Goal: Task Accomplishment & Management: Manage account settings

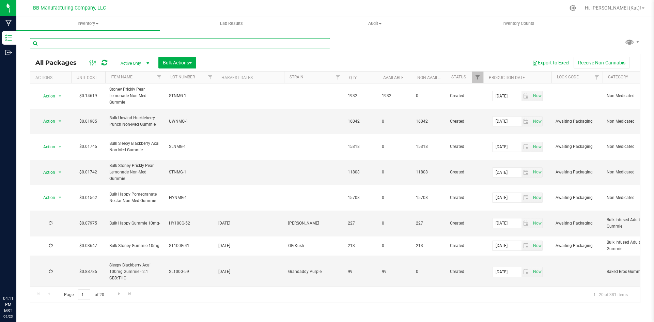
click at [139, 44] on input "text" at bounding box center [180, 43] width 300 height 10
type input "uwnmg"
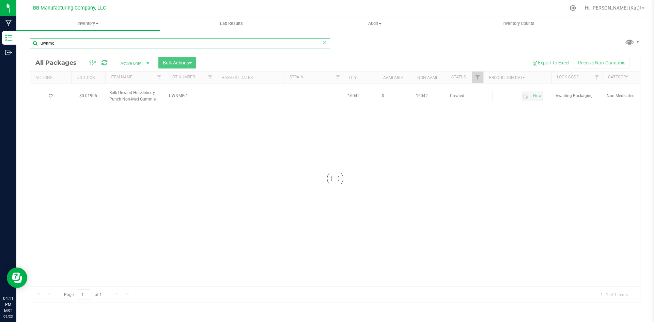
type input "[DATE]"
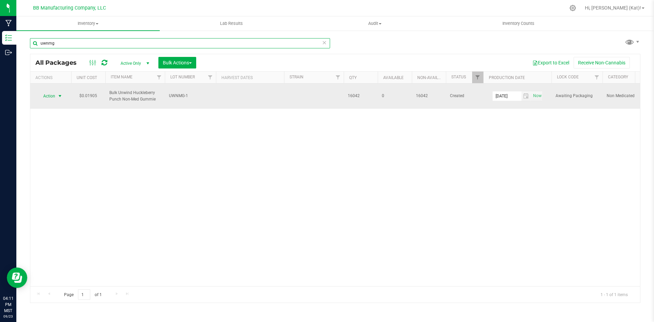
type input "uwnmg"
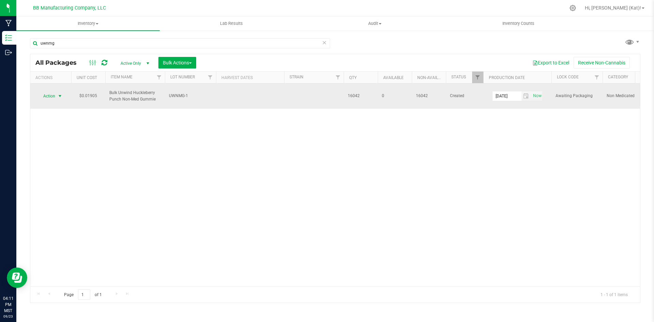
click at [48, 98] on span "Action" at bounding box center [46, 96] width 18 height 10
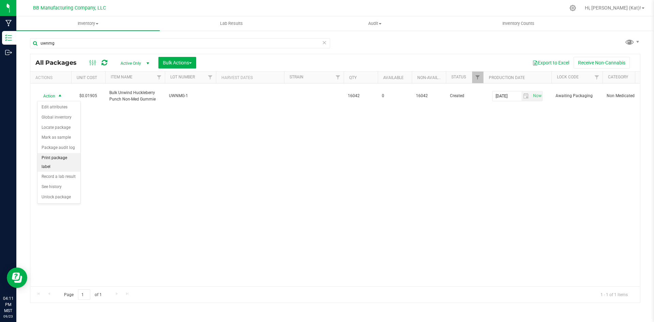
click at [74, 157] on li "Print package label" at bounding box center [58, 162] width 43 height 19
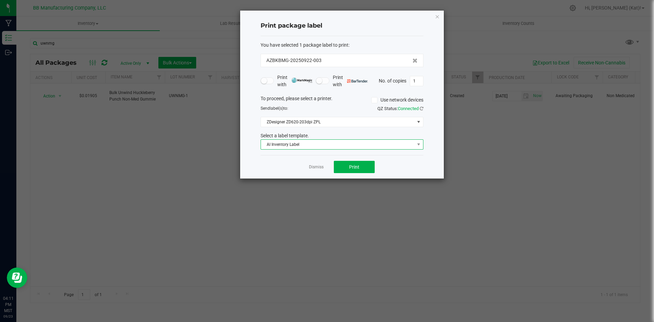
click at [281, 143] on span "AI Inventory Label" at bounding box center [338, 145] width 154 height 10
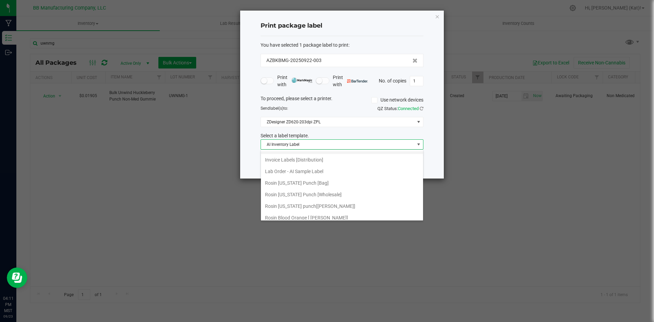
scroll to position [102, 0]
click at [335, 184] on li "Internal Inventory Tracking Label" at bounding box center [342, 183] width 162 height 12
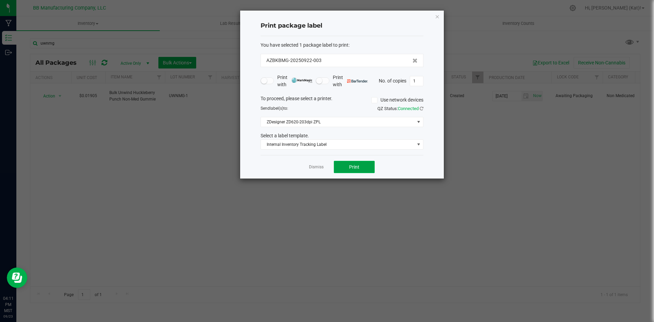
click at [338, 171] on button "Print" at bounding box center [354, 167] width 41 height 12
click at [438, 17] on icon "button" at bounding box center [437, 16] width 5 height 8
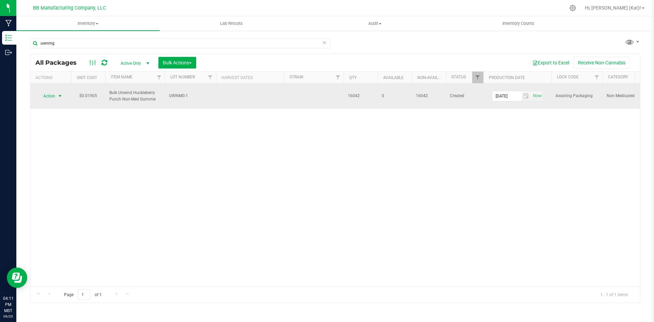
click at [55, 96] on span "Action" at bounding box center [46, 96] width 18 height 10
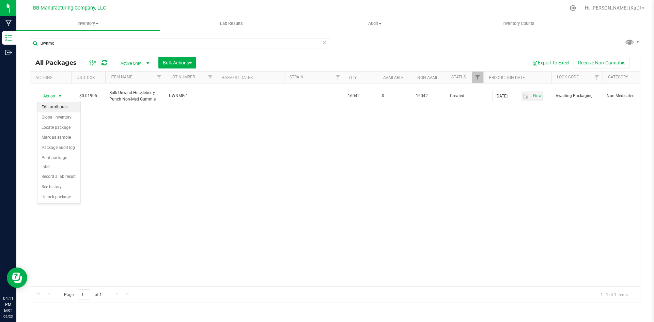
click at [61, 108] on li "Edit attributes" at bounding box center [58, 107] width 43 height 10
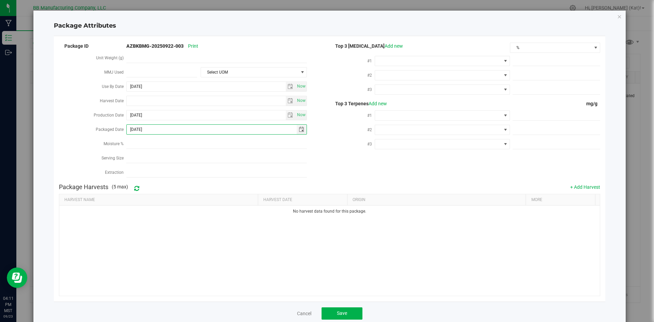
drag, startPoint x: 152, startPoint y: 127, endPoint x: 121, endPoint y: 123, distance: 30.6
click at [121, 123] on div "Packaged Date [DATE]" at bounding box center [194, 130] width 271 height 14
click at [311, 137] on div "Moisture %" at bounding box center [194, 144] width 271 height 14
click at [349, 307] on button "Save" at bounding box center [342, 313] width 41 height 12
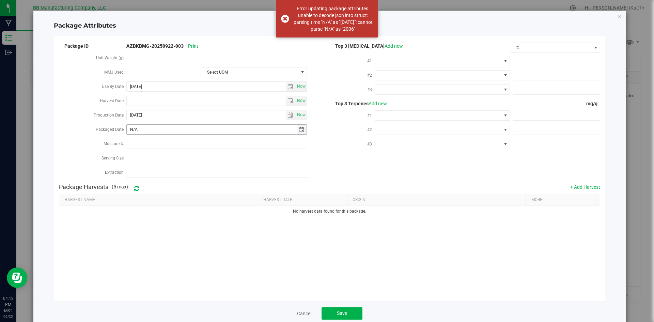
click at [147, 128] on input "N/A" at bounding box center [212, 130] width 170 height 10
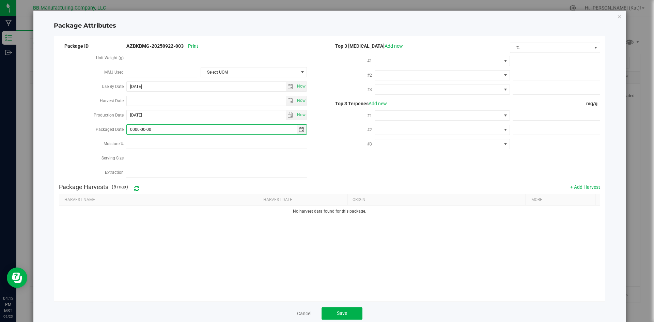
click at [343, 127] on div "#2" at bounding box center [352, 130] width 45 height 14
click at [346, 312] on button "Save" at bounding box center [342, 313] width 41 height 12
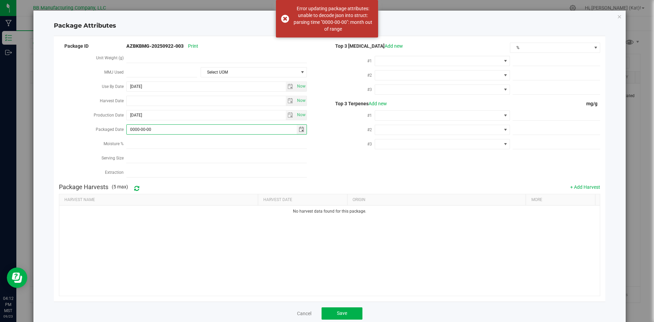
drag, startPoint x: 153, startPoint y: 129, endPoint x: 120, endPoint y: 128, distance: 33.1
click at [120, 128] on div "Packaged Date 0000-00-00" at bounding box center [194, 130] width 271 height 14
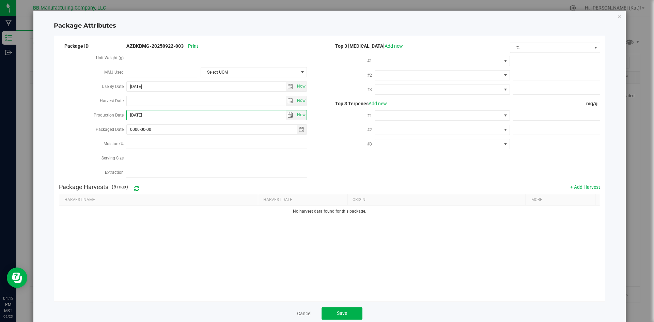
drag, startPoint x: 159, startPoint y: 115, endPoint x: 121, endPoint y: 114, distance: 38.5
click at [121, 114] on div "Production Date [DATE] Now" at bounding box center [194, 116] width 271 height 14
click at [138, 126] on input "0000-00-00" at bounding box center [212, 130] width 170 height 10
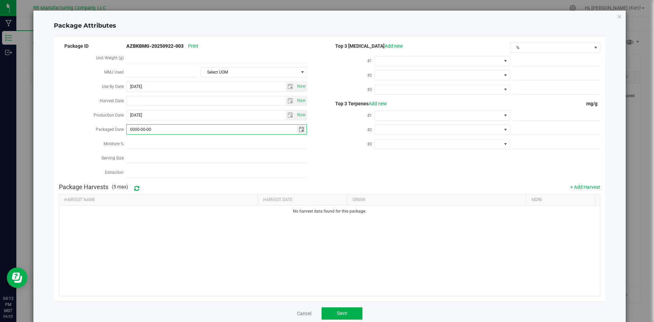
paste input "[DATE]"
type input "[DATE]"
click at [345, 307] on button "Save" at bounding box center [342, 313] width 41 height 12
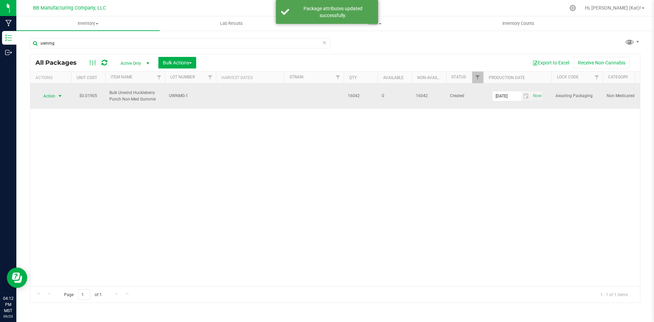
click at [52, 93] on span "Action" at bounding box center [46, 96] width 18 height 10
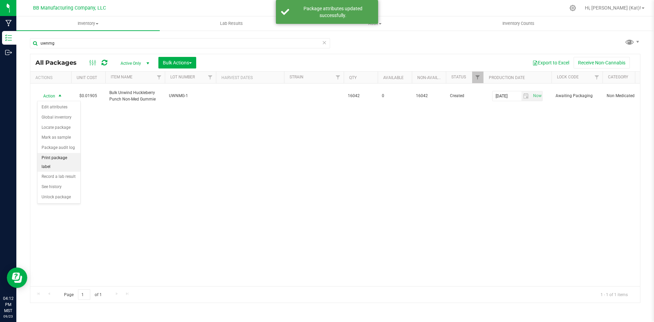
click at [66, 158] on li "Print package label" at bounding box center [58, 162] width 43 height 19
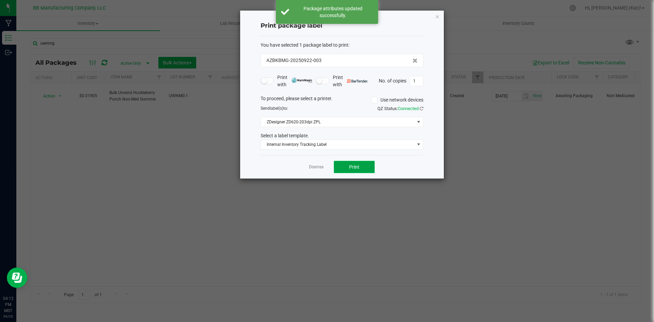
click at [372, 168] on button "Print" at bounding box center [354, 167] width 41 height 12
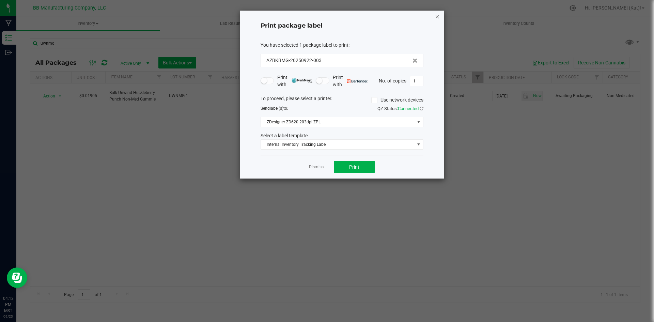
click at [437, 17] on icon "button" at bounding box center [437, 16] width 5 height 8
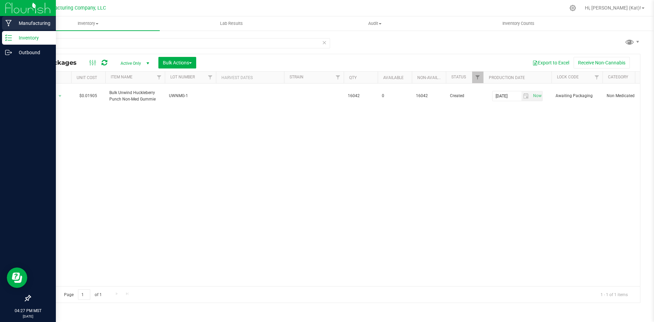
click at [20, 19] on p "Manufacturing" at bounding box center [32, 23] width 41 height 8
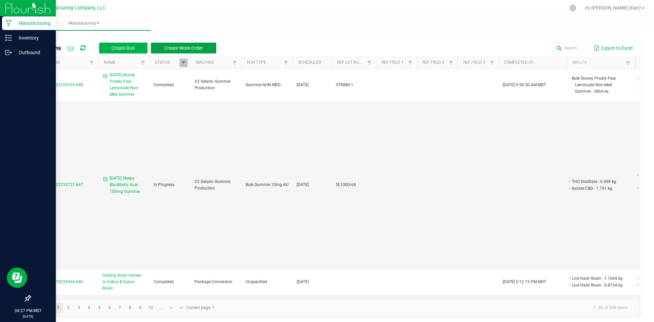
click at [199, 49] on span "Create Work Order" at bounding box center [183, 47] width 39 height 5
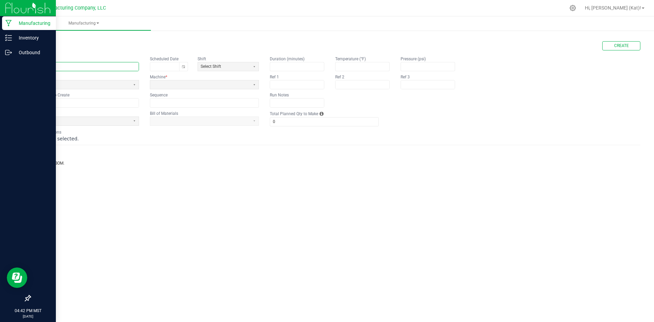
click at [110, 65] on input "text" at bounding box center [84, 66] width 108 height 9
paste input "[PERSON_NAME] [US_STATE] Punch 100mg Gummie"
type input "[DATE] [PERSON_NAME] [US_STATE] Punch 100mg Gummie"
click at [121, 42] on div "< All Runs Create" at bounding box center [335, 45] width 611 height 9
click at [131, 86] on button "Select" at bounding box center [134, 84] width 9 height 9
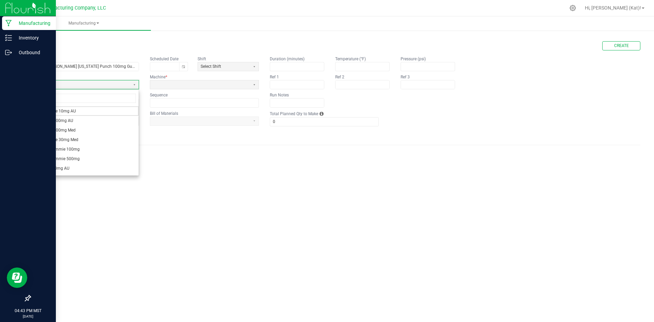
click at [134, 43] on div "< All Runs Create" at bounding box center [335, 45] width 611 height 9
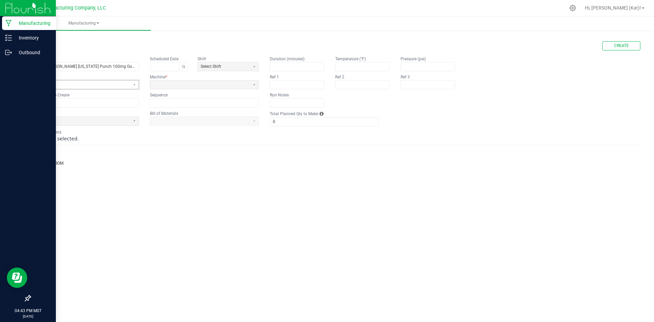
click at [128, 82] on span at bounding box center [80, 84] width 100 height 9
click at [138, 44] on div "< All Runs Create" at bounding box center [335, 45] width 611 height 9
click at [98, 87] on span at bounding box center [80, 85] width 94 height 6
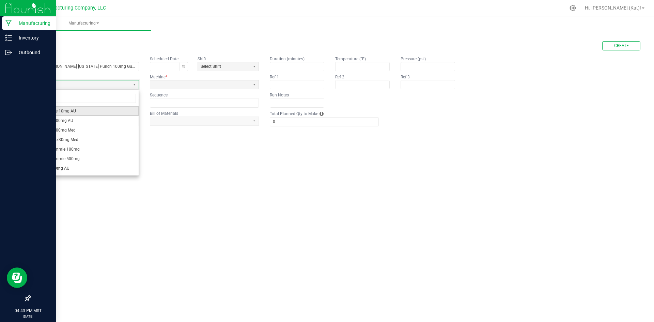
click at [78, 108] on li "Bulk Gummie 10mg AU" at bounding box center [84, 111] width 108 height 10
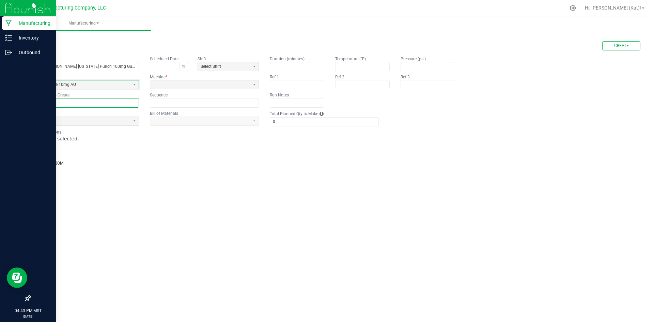
click at [85, 103] on input "text" at bounding box center [84, 102] width 108 height 9
paste input "LHR100AP-23"
type input "LHR100AP-23"
click at [105, 119] on span at bounding box center [80, 121] width 94 height 6
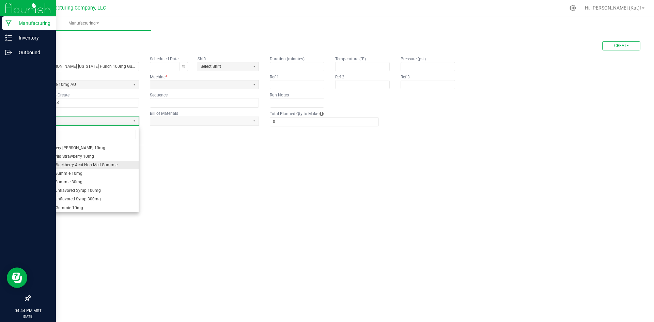
scroll to position [170, 0]
click at [88, 165] on span "Bulk Rosin [US_STATE] Punch 10mg" at bounding box center [66, 165] width 66 height 6
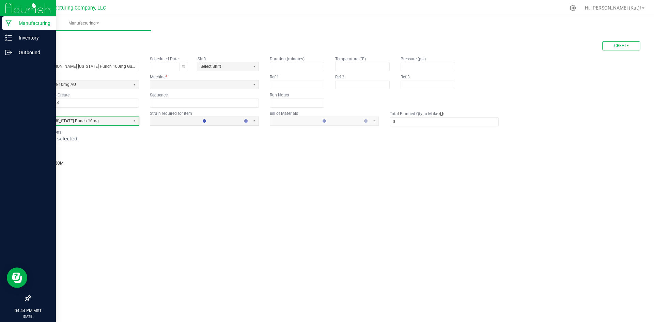
type input "1"
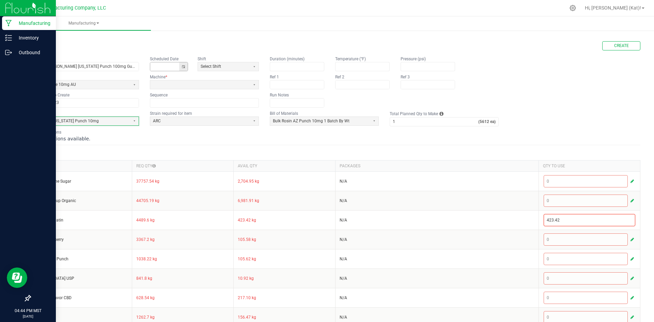
click at [180, 65] on button "Toggle calendar" at bounding box center [183, 66] width 9 height 9
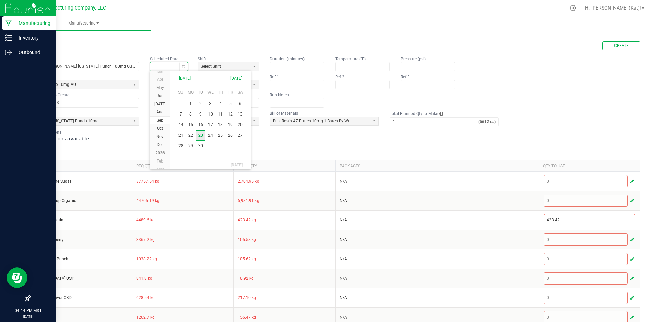
click at [203, 135] on span "23" at bounding box center [201, 135] width 10 height 11
type input "[DATE]"
click at [237, 81] on span at bounding box center [200, 84] width 100 height 9
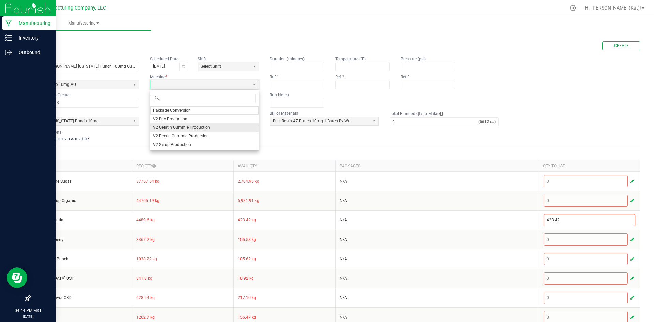
click at [185, 129] on span "V2 Gelatin Gummie Production" at bounding box center [181, 128] width 57 height 6
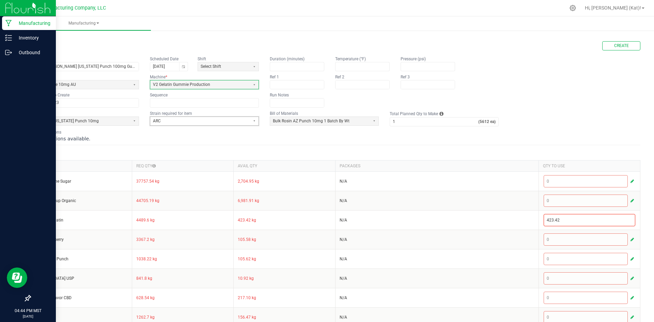
click at [184, 125] on span "ARC" at bounding box center [200, 121] width 100 height 9
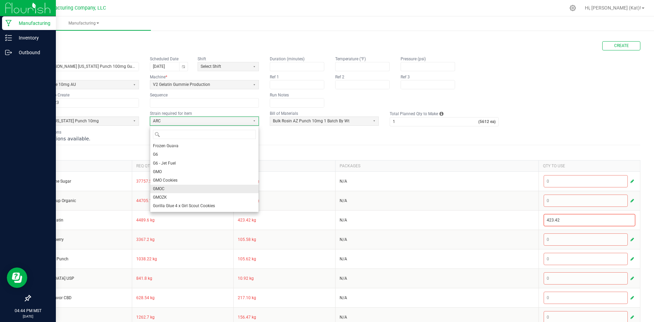
scroll to position [68, 0]
click at [200, 186] on li "GMOZK" at bounding box center [204, 190] width 108 height 9
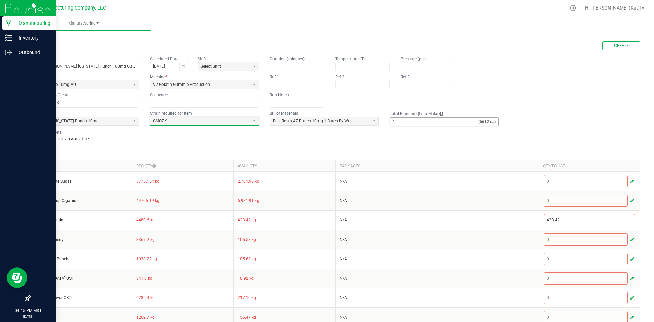
click at [435, 122] on input "1" at bounding box center [434, 122] width 88 height 9
type input "15"
click at [362, 141] on div "No instructions available." at bounding box center [335, 138] width 611 height 7
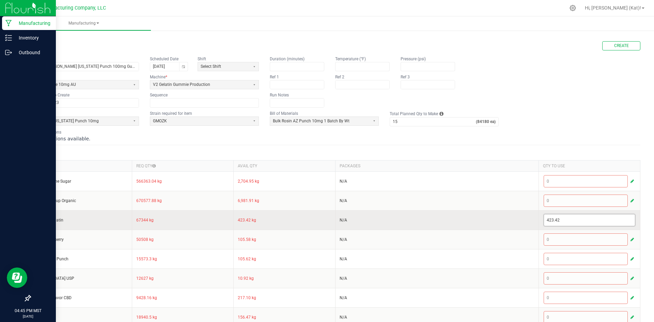
click at [565, 222] on input "423.42" at bounding box center [589, 220] width 91 height 12
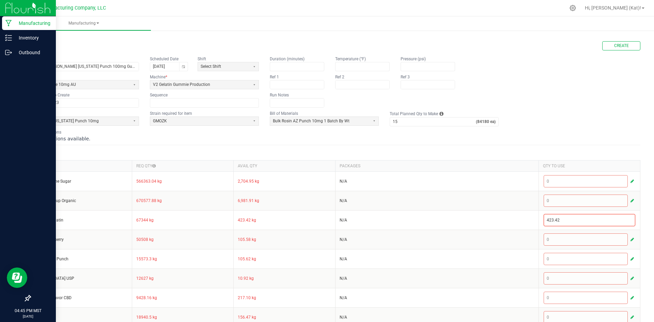
click at [510, 143] on form "< All Runs Create Name [DATE] [PERSON_NAME] [US_STATE] Punch 100mg Gummie Sched…" at bounding box center [335, 249] width 611 height 417
click at [182, 138] on div "No instructions available." at bounding box center [335, 138] width 611 height 7
click at [160, 36] on div "< All Runs Create Name [DATE] [PERSON_NAME] [US_STATE] Punch 100mg Gummie Sched…" at bounding box center [335, 247] width 611 height 423
click at [338, 138] on div "No instructions available." at bounding box center [335, 138] width 611 height 7
click at [625, 46] on button "Create" at bounding box center [621, 45] width 38 height 9
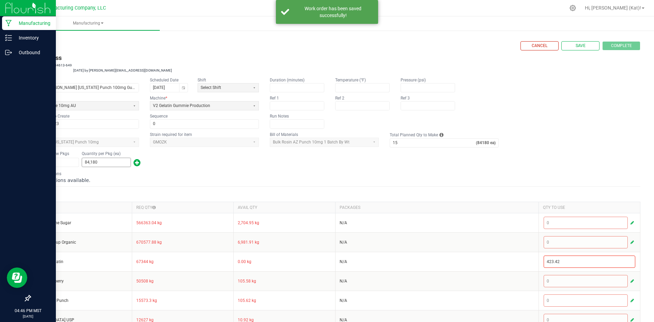
type input "84180"
click at [102, 163] on input "84180" at bounding box center [106, 162] width 48 height 9
click at [226, 166] on div "Number of New Pkgs 1 Quantity per Pkg (ea)" at bounding box center [335, 159] width 611 height 18
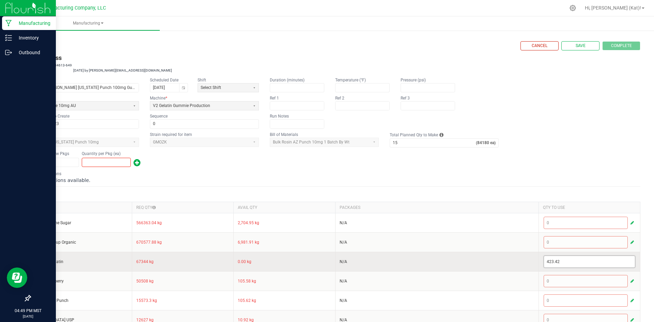
click at [555, 262] on input "423.42" at bounding box center [589, 262] width 91 height 12
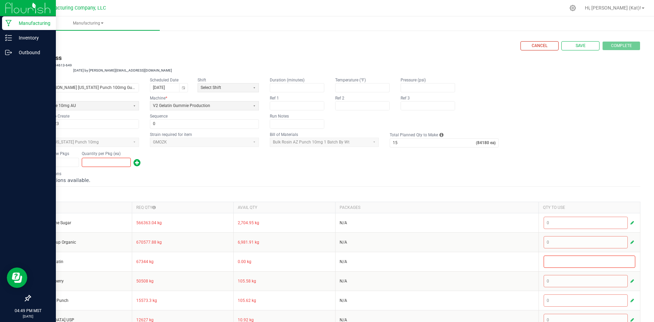
click at [546, 170] on form "< All Runs Cancel Save Complete In Progress MP-20250923234613-649 Created: [DAT…" at bounding box center [335, 270] width 611 height 459
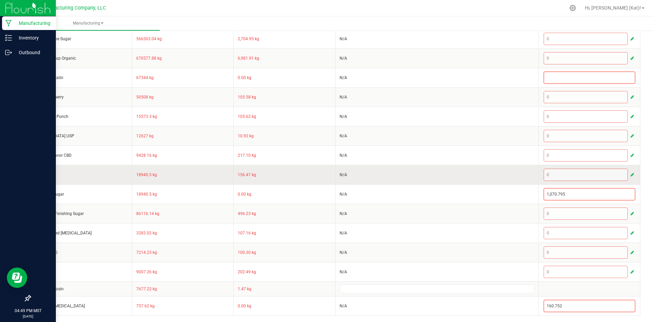
scroll to position [185, 0]
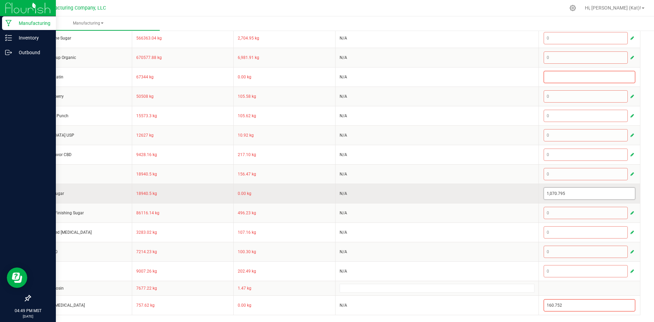
type input "1070.795"
click at [555, 195] on input "1070.795" at bounding box center [589, 194] width 91 height 12
click at [517, 195] on td "N/A" at bounding box center [436, 193] width 203 height 19
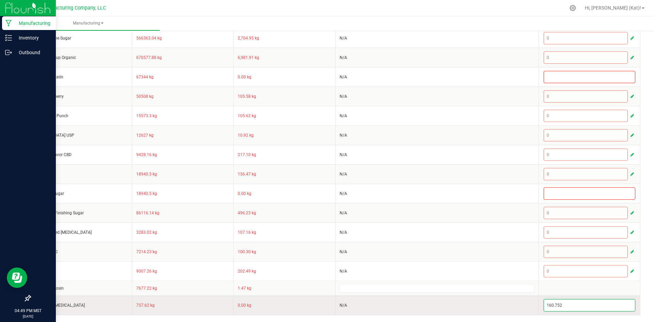
click at [551, 306] on input "160.752" at bounding box center [589, 306] width 91 height 12
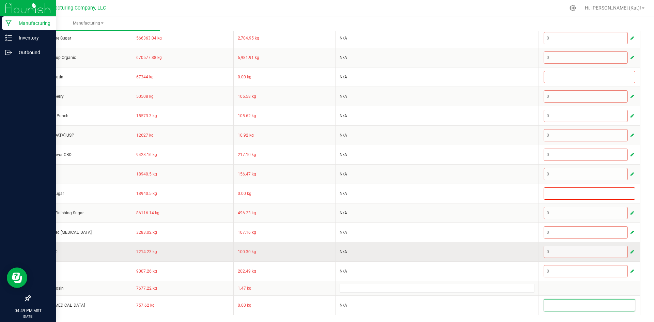
click at [509, 248] on td "N/A" at bounding box center [436, 251] width 203 height 19
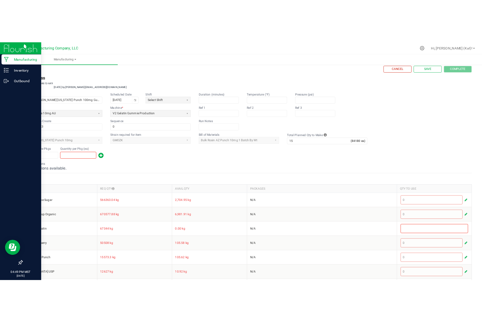
scroll to position [0, 0]
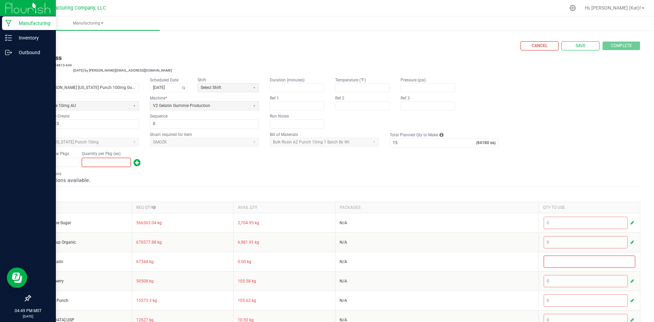
click at [119, 164] on input at bounding box center [106, 162] width 48 height 9
click at [98, 162] on input at bounding box center [106, 162] width 48 height 9
type input "238"
click at [138, 163] on span "button" at bounding box center [137, 162] width 7 height 11
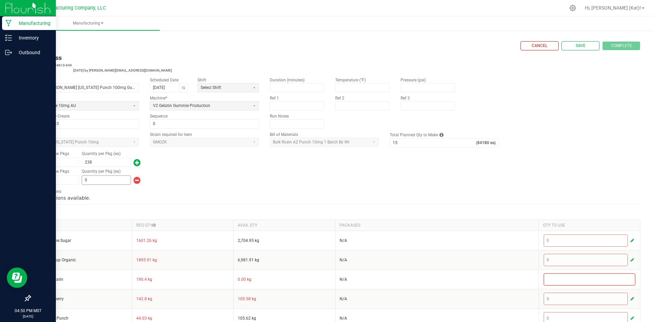
click at [108, 179] on input "0" at bounding box center [106, 180] width 48 height 9
type input "79,138"
click at [336, 169] on div "Number of New Pkgs 1 Quantity per Pkg (ea) 79,138" at bounding box center [335, 177] width 611 height 18
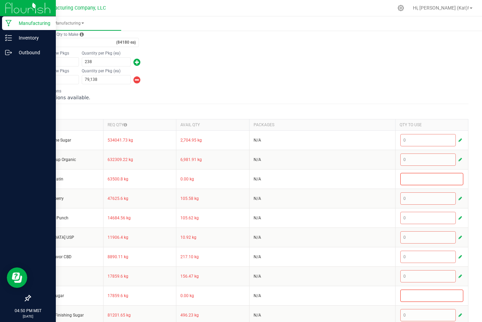
scroll to position [136, 0]
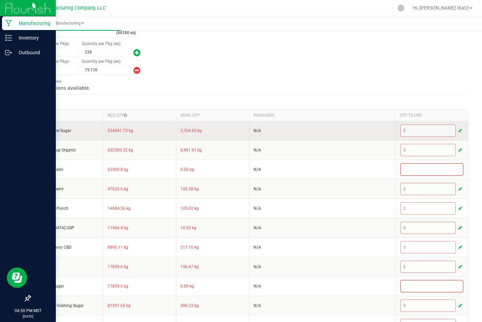
click at [459, 128] on span "button" at bounding box center [460, 130] width 3 height 5
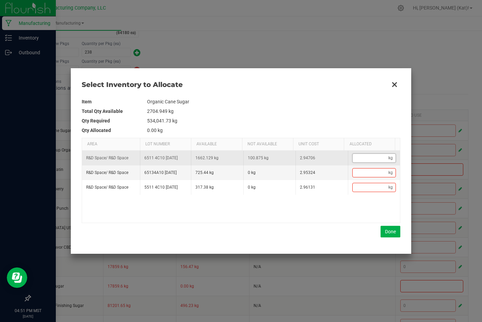
click at [368, 157] on input "Data table" at bounding box center [371, 158] width 36 height 9
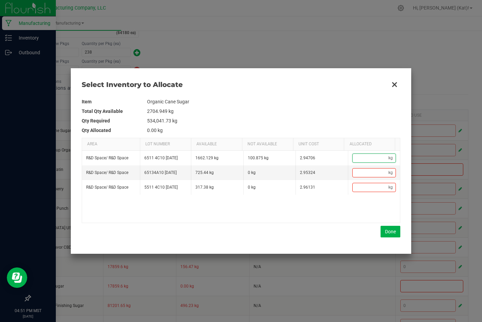
paste input "100.92"
type input "100.92"
click at [394, 233] on button "Done" at bounding box center [391, 232] width 20 height 12
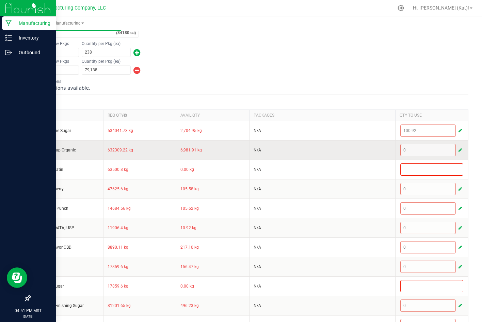
click at [459, 152] on span "button" at bounding box center [460, 149] width 3 height 5
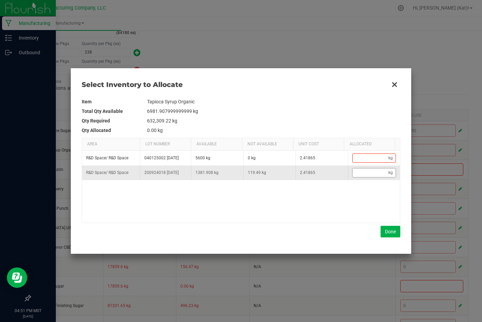
click at [381, 172] on input "Data table" at bounding box center [371, 172] width 36 height 9
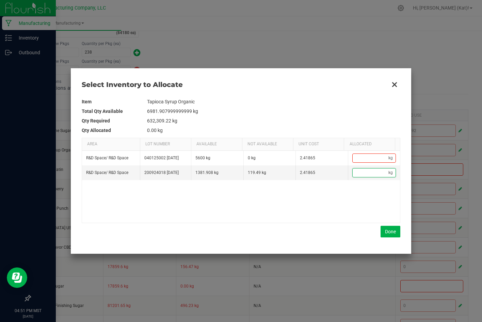
paste input "119.49"
type input "119.49"
click at [390, 231] on button "Done" at bounding box center [391, 232] width 20 height 12
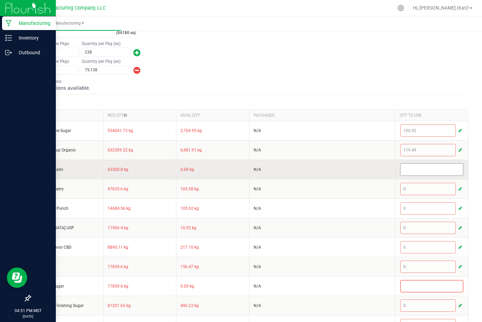
click at [448, 169] on input at bounding box center [432, 170] width 63 height 12
paste input "12"
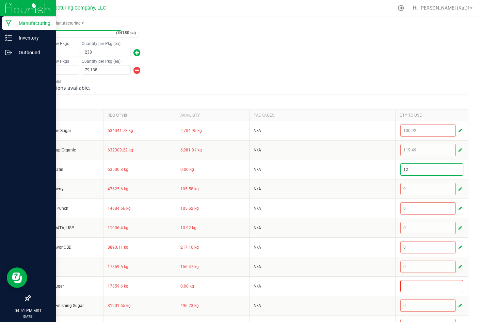
type input "12"
click at [406, 46] on div "Number of New Pkgs 1 Quantity per Pkg (ea) 238" at bounding box center [249, 49] width 439 height 18
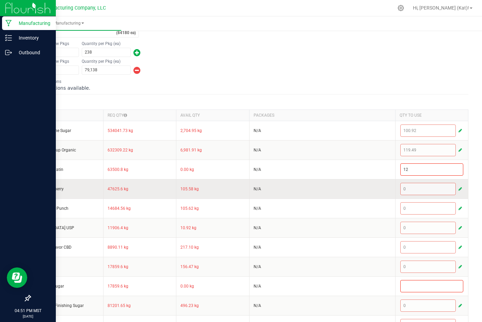
click at [459, 188] on span "button" at bounding box center [460, 188] width 3 height 5
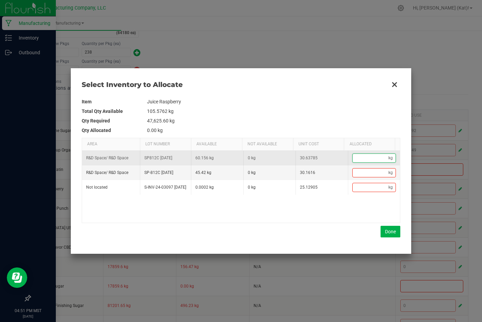
click at [368, 161] on input "Data table" at bounding box center [371, 158] width 36 height 9
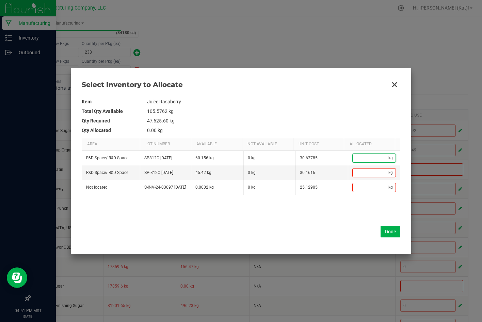
paste input "9"
type input "9"
click at [390, 234] on button "Done" at bounding box center [391, 232] width 20 height 12
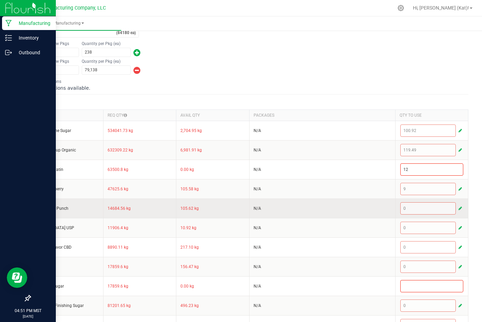
click at [459, 209] on span "button" at bounding box center [460, 207] width 3 height 5
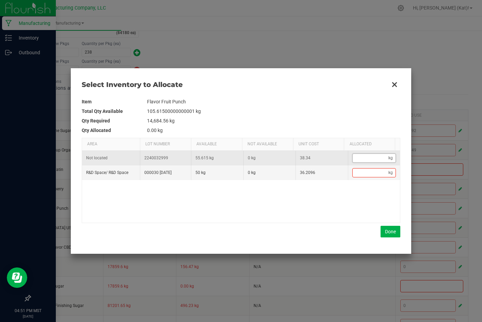
click at [369, 160] on input "Data table" at bounding box center [371, 158] width 36 height 9
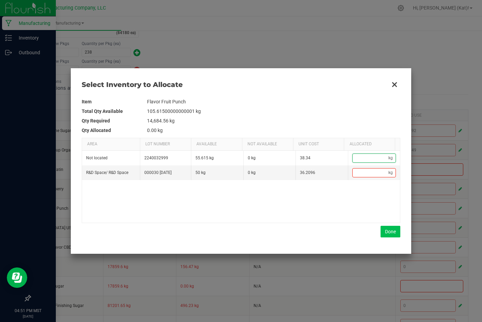
paste input "2.775"
type input "2.77"
type input "2.775"
click at [389, 232] on button "Done" at bounding box center [391, 232] width 20 height 12
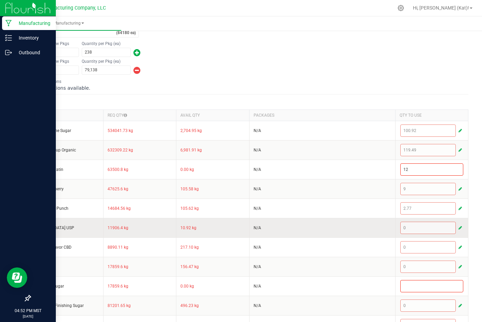
click at [459, 230] on span "button" at bounding box center [460, 227] width 3 height 5
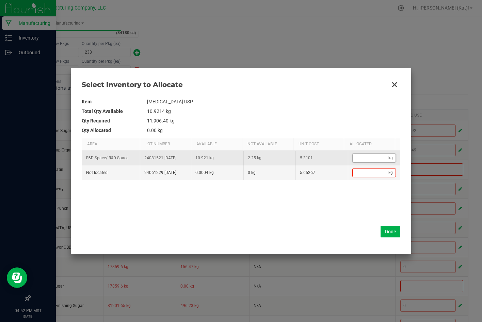
click at [377, 159] on input "Data table" at bounding box center [371, 158] width 36 height 9
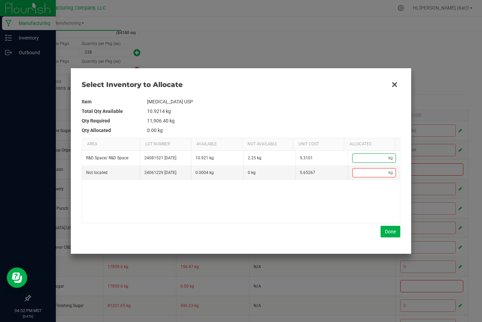
paste input "2.25"
type input "2.25"
click at [384, 233] on button "Done" at bounding box center [391, 232] width 20 height 12
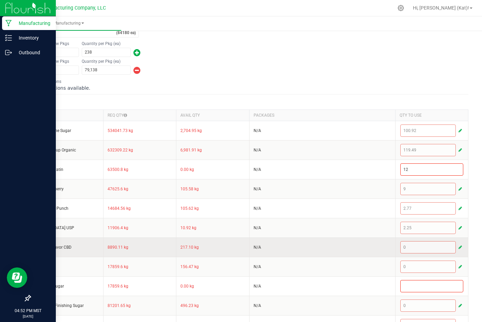
click at [459, 249] on span "button" at bounding box center [460, 246] width 3 height 5
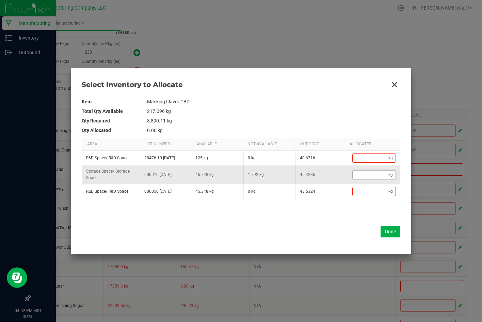
click at [363, 178] on input "Data table" at bounding box center [371, 174] width 36 height 9
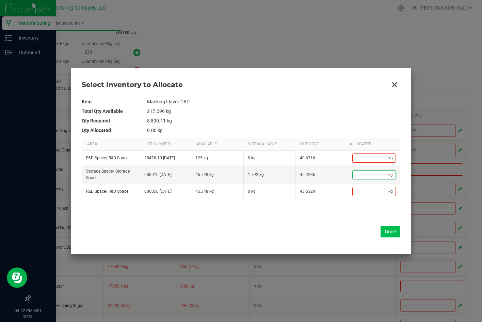
paste input "1.68"
type input "1.68"
click at [396, 231] on button "Done" at bounding box center [391, 232] width 20 height 12
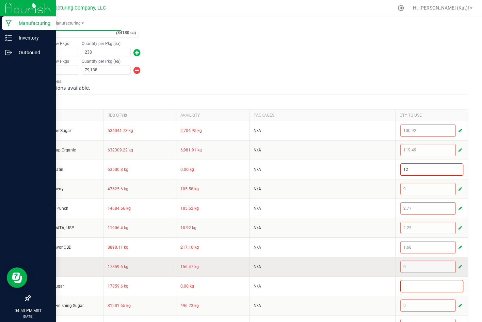
click at [459, 265] on span "button" at bounding box center [460, 266] width 3 height 5
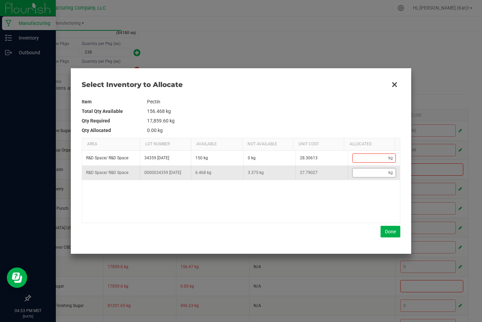
click at [365, 177] on input "Data table" at bounding box center [371, 172] width 36 height 9
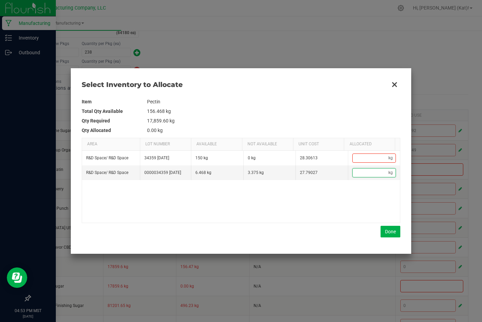
paste input "3.375"
type input "3.38"
type input "3.375"
click at [394, 233] on button "Done" at bounding box center [391, 232] width 20 height 12
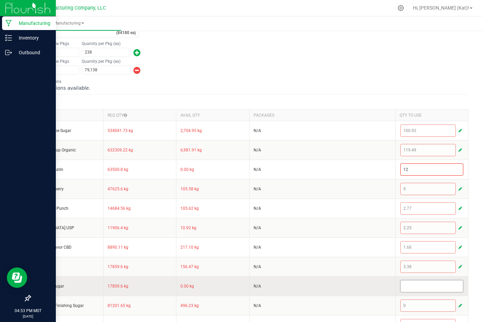
click at [453, 287] on input at bounding box center [432, 286] width 63 height 12
paste input "3.375"
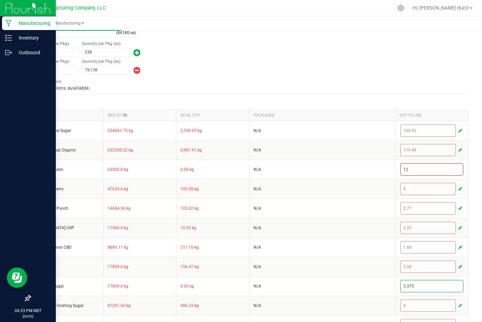
type input "3.375"
click at [365, 71] on div "Number of New Pkgs 1 Quantity per Pkg (ea) 79,138" at bounding box center [249, 67] width 439 height 18
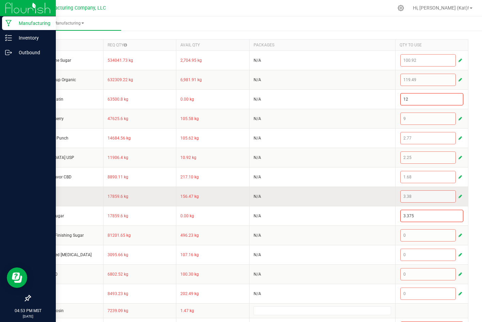
scroll to position [229, 0]
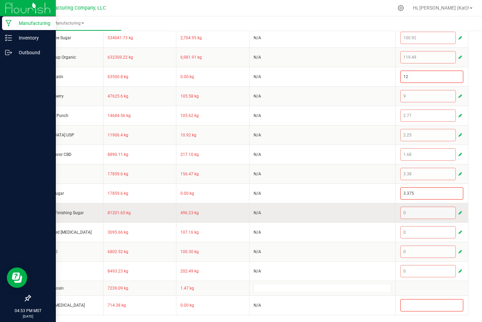
click at [459, 212] on span "button" at bounding box center [460, 212] width 3 height 5
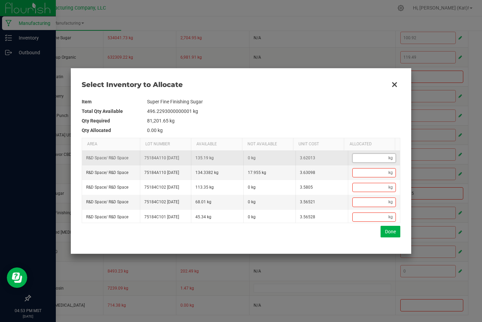
click at [371, 158] on input "Data table" at bounding box center [371, 158] width 36 height 9
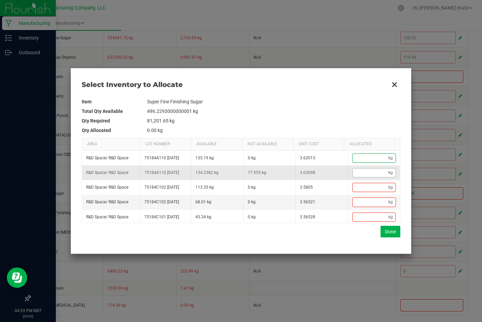
click at [361, 177] on kendo-numerictextbox "kg" at bounding box center [375, 172] width 44 height 9
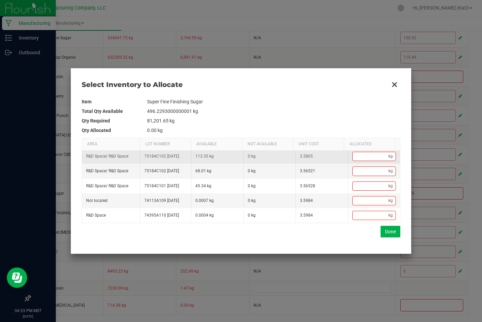
scroll to position [0, 0]
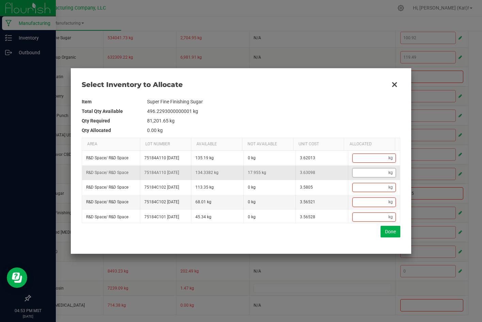
click at [368, 177] on input "Data table" at bounding box center [371, 172] width 36 height 9
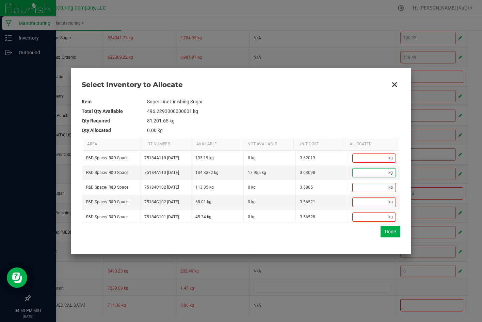
paste input "15.744"
type input "15.74"
type input "15.744"
click at [389, 232] on button "Done" at bounding box center [391, 232] width 20 height 12
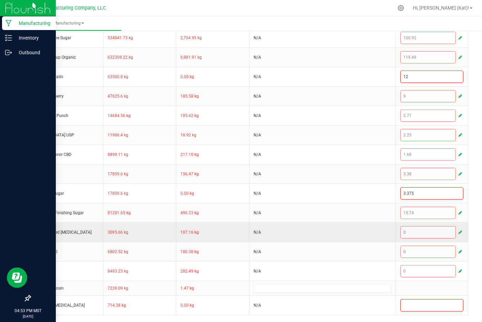
click at [459, 233] on span "button" at bounding box center [460, 231] width 3 height 5
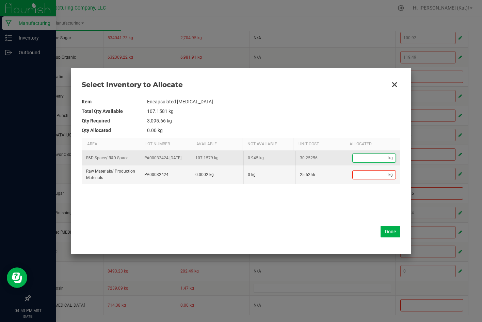
click at [368, 161] on input "Data table" at bounding box center [371, 158] width 36 height 9
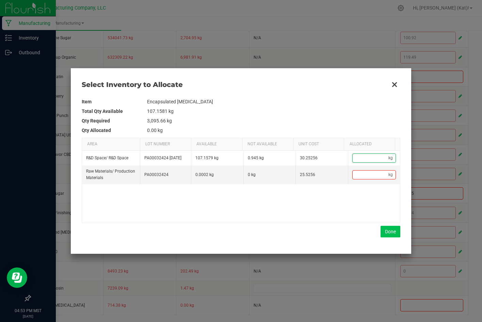
paste input "0.828"
type input "0.83"
type input "0.828"
click at [392, 231] on button "Done" at bounding box center [391, 232] width 20 height 12
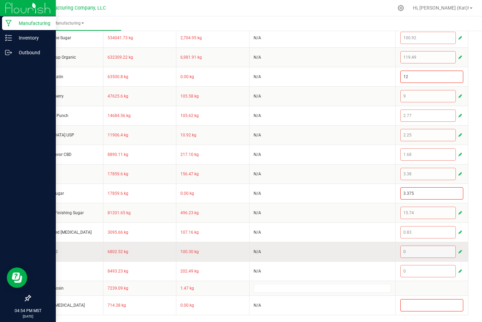
click at [459, 251] on span "button" at bounding box center [460, 251] width 3 height 5
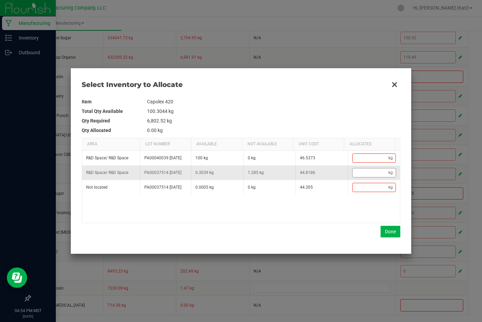
click at [371, 177] on input "Data table" at bounding box center [371, 172] width 36 height 9
type input "."
type input "0.3"
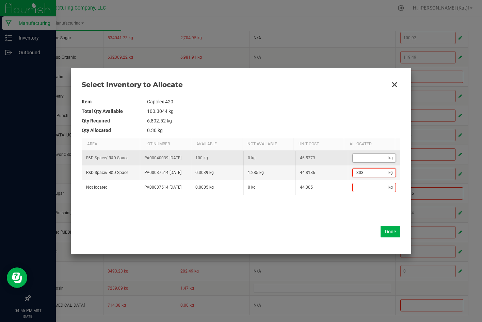
type input "0.303"
click at [367, 162] on input "Data table" at bounding box center [371, 158] width 36 height 9
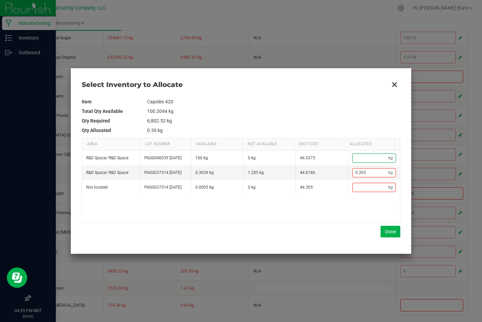
type input "."
type input "1.2"
type input ".9"
type input "1.28"
type input "0.981"
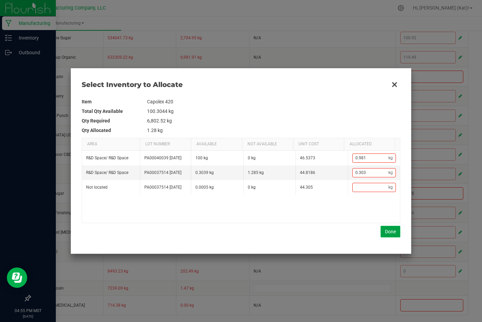
click at [384, 230] on button "Done" at bounding box center [391, 232] width 20 height 12
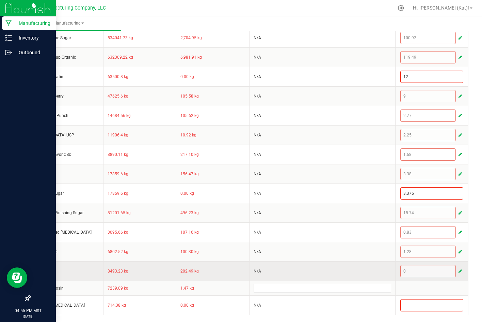
click at [459, 272] on span "button" at bounding box center [460, 270] width 3 height 5
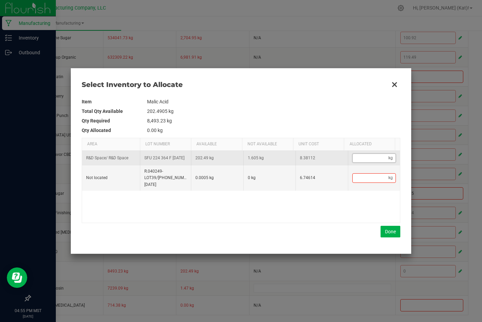
click at [359, 158] on input "Data table" at bounding box center [371, 158] width 36 height 9
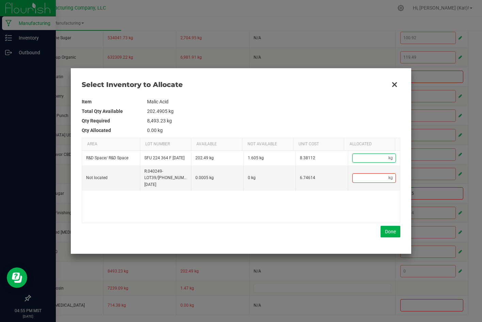
paste input "1.605"
type input "1.6"
type input "1.605"
click at [389, 235] on button "Done" at bounding box center [391, 232] width 20 height 12
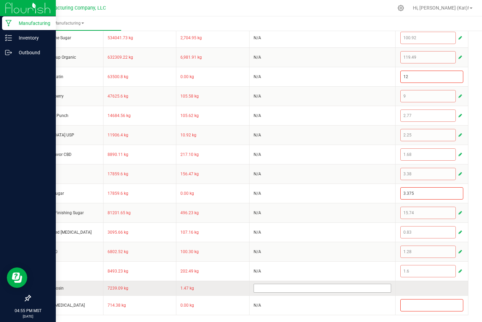
click at [268, 288] on input at bounding box center [322, 288] width 137 height 8
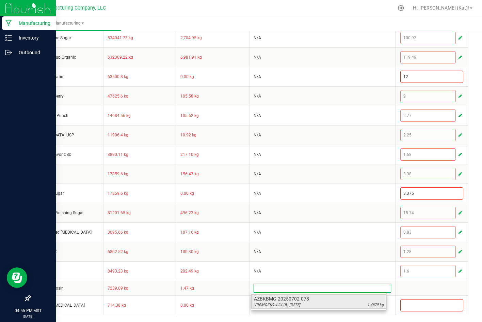
click at [292, 303] on span "VRGMOZK9.4.24 (B) [DATE]" at bounding box center [277, 304] width 46 height 5
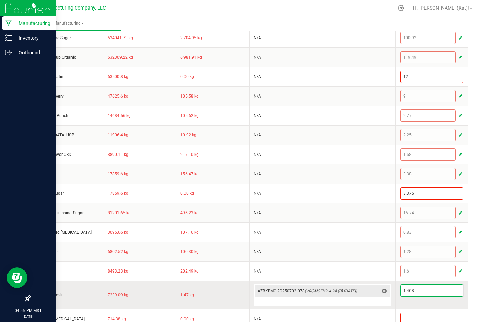
click at [431, 290] on input "1.468" at bounding box center [432, 291] width 63 height 12
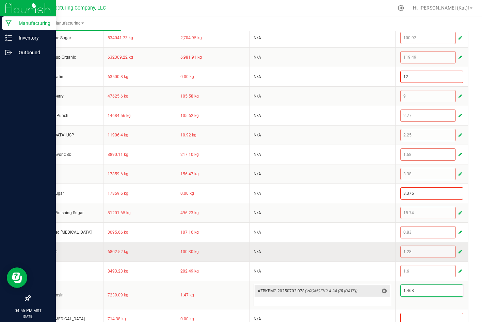
paste input "184"
type input "1.184"
click at [341, 245] on td "N/A" at bounding box center [322, 251] width 146 height 19
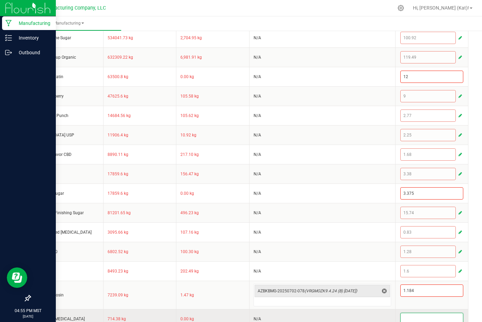
click at [423, 313] on input at bounding box center [432, 319] width 63 height 12
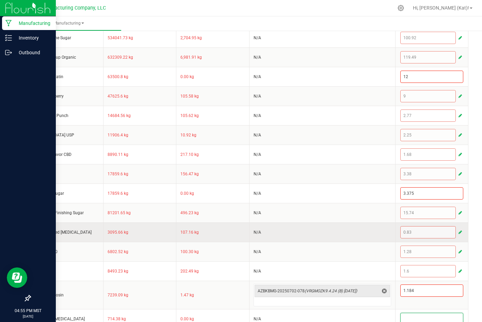
paste input "0.011"
type input "0.011"
click at [345, 229] on td "N/A" at bounding box center [322, 231] width 146 height 19
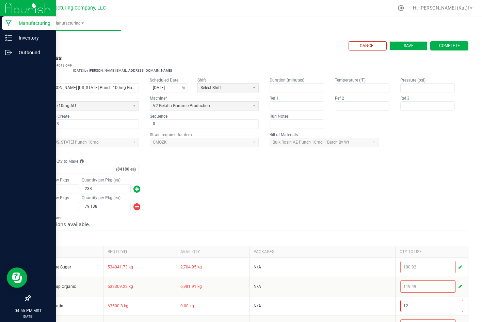
click at [397, 45] on button "Save" at bounding box center [409, 45] width 38 height 9
type input "0"
type input "84,180"
type input "0"
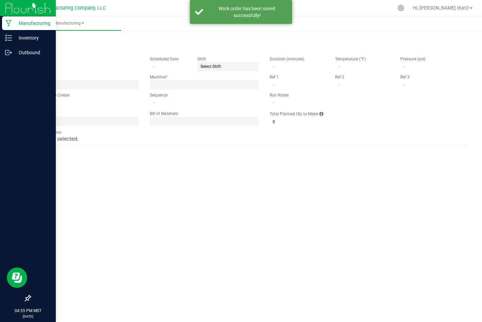
type input "[DATE] [PERSON_NAME] [US_STATE] Punch 100mg Gummie"
type input "[DATE]"
type input "LHR100AP-23"
type input "0"
type input "15"
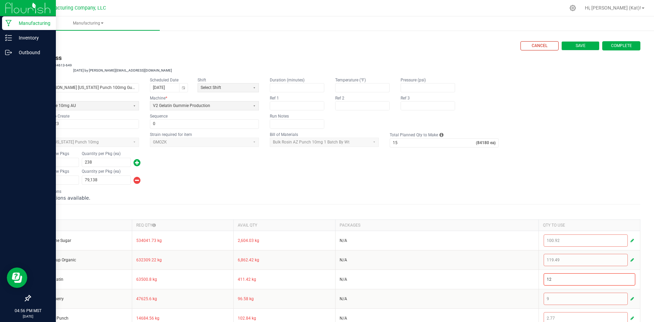
click at [574, 50] on button "Save" at bounding box center [581, 45] width 38 height 9
type input "0"
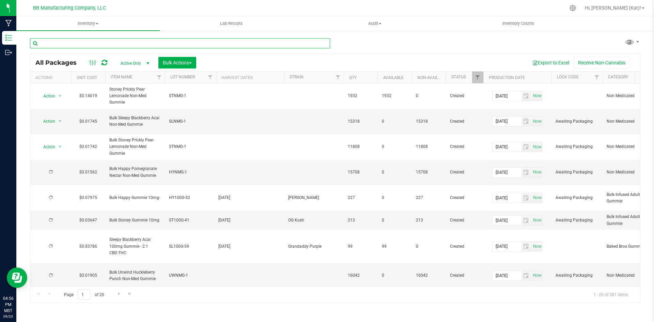
click at [142, 44] on input "text" at bounding box center [180, 43] width 300 height 10
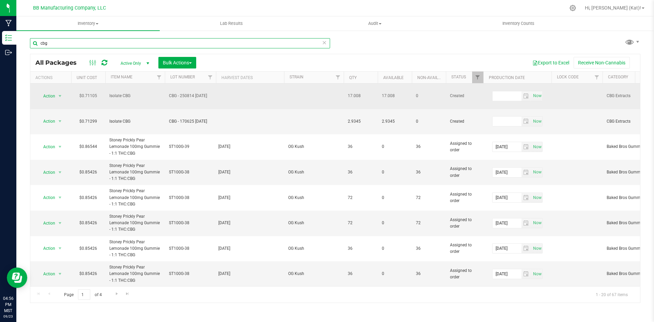
type input "cbg"
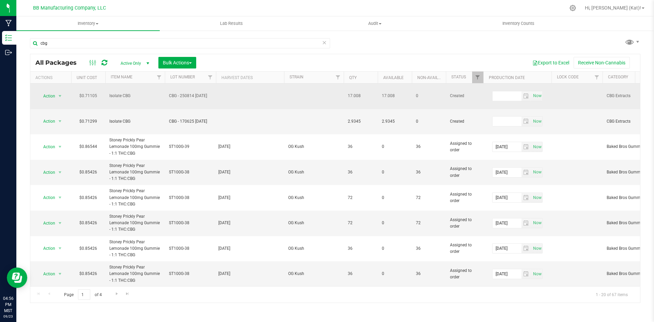
click at [200, 93] on span "CBG - 250814 [DATE]" at bounding box center [190, 96] width 43 height 6
drag, startPoint x: 208, startPoint y: 91, endPoint x: 164, endPoint y: 87, distance: 43.8
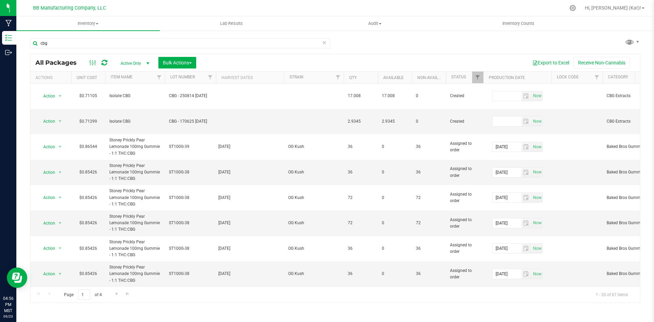
click at [370, 56] on div "All Packages Active Only Active Only Lab Samples Locked All Bulk Actions Add to…" at bounding box center [335, 62] width 610 height 17
click at [180, 118] on span "CBG - 170625 [DATE]" at bounding box center [190, 121] width 43 height 6
click at [187, 116] on input "CBG - 170625 [DATE]" at bounding box center [189, 121] width 49 height 11
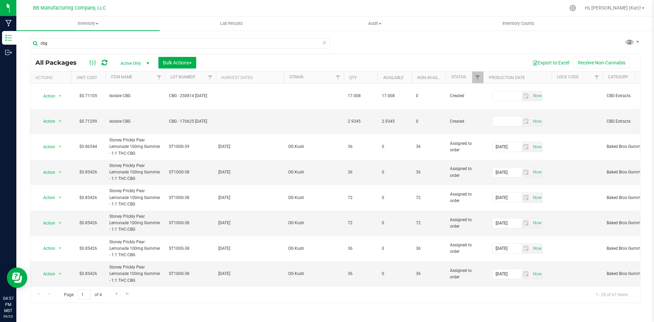
click at [327, 62] on div "Export to Excel Receive Non-Cannabis" at bounding box center [418, 63] width 434 height 12
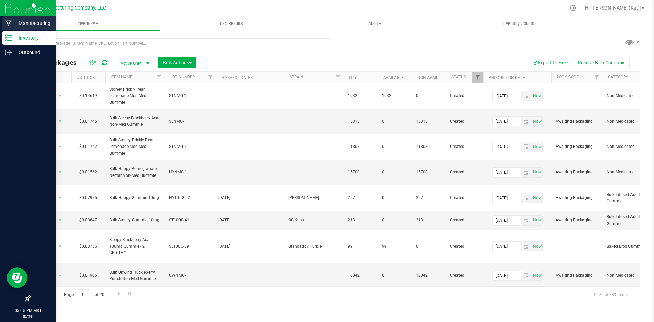
click at [24, 19] on p "Manufacturing" at bounding box center [32, 23] width 41 height 8
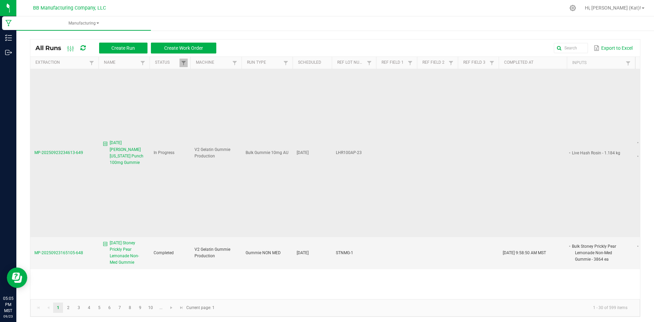
click at [120, 144] on span "[DATE] [PERSON_NAME] [US_STATE] Punch 100mg Gummie" at bounding box center [128, 153] width 36 height 26
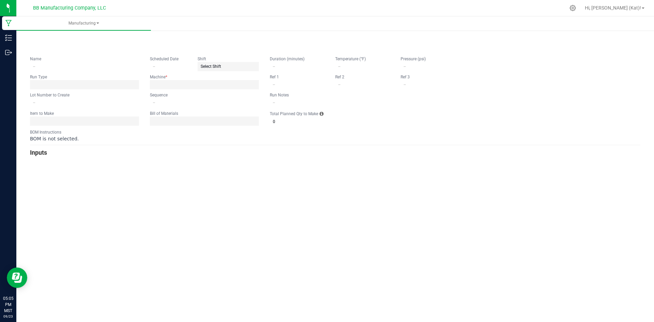
type input "[DATE] [PERSON_NAME] [US_STATE] Punch 100mg Gummie"
type input "[DATE]"
type input "LHR100AP-23"
type input "0"
type input "15"
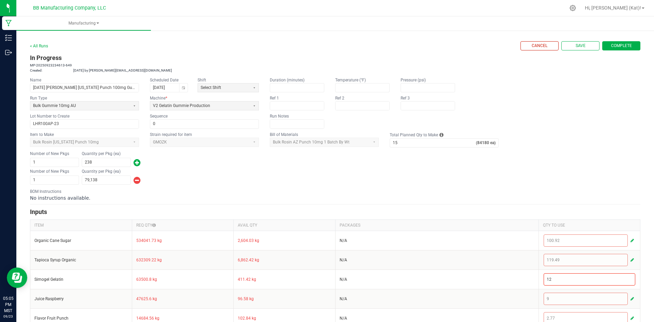
click at [624, 48] on span "Complete" at bounding box center [621, 46] width 21 height 6
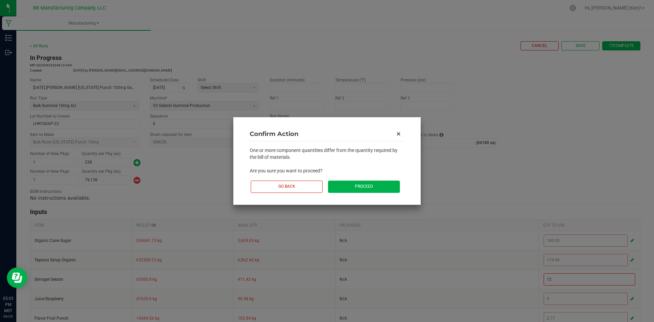
click at [376, 184] on button "Proceed" at bounding box center [364, 187] width 72 height 12
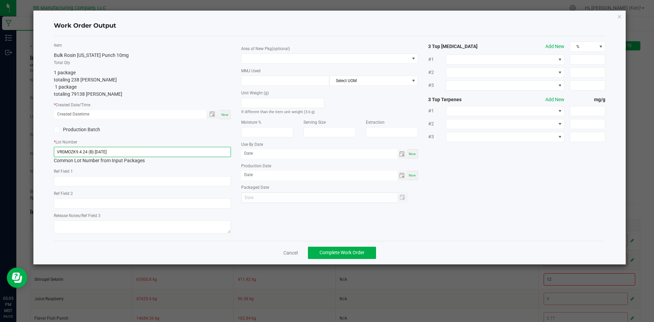
drag, startPoint x: 87, startPoint y: 151, endPoint x: 48, endPoint y: 158, distance: 39.9
click at [48, 158] on div "Work Order Output Item Bulk Rosin Arizona Punch 10mg Total Qty 1 package totali…" at bounding box center [329, 138] width 593 height 254
click at [93, 224] on textarea at bounding box center [142, 226] width 177 height 13
paste textarea "VRGMOZK9.4.24"
type textarea "VRGMOZK9.4.24"
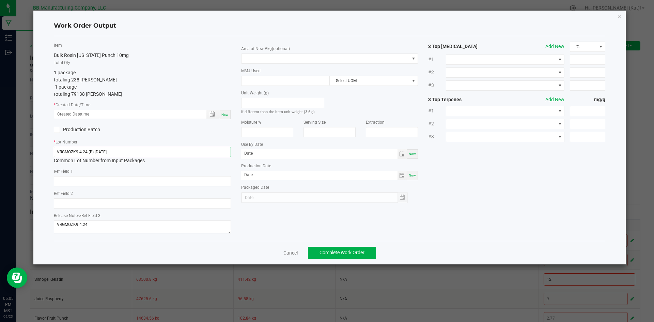
drag, startPoint x: 117, startPoint y: 153, endPoint x: 0, endPoint y: 158, distance: 117.0
click at [0, 158] on ngb-modal-window "Work Order Output Item Bulk Rosin Arizona Punch 10mg Total Qty 1 package totali…" at bounding box center [329, 161] width 659 height 322
paste input "LHR100AP-23"
click at [57, 151] on input "LHR100AP-23" at bounding box center [142, 152] width 177 height 10
type input "LHR100AP-23"
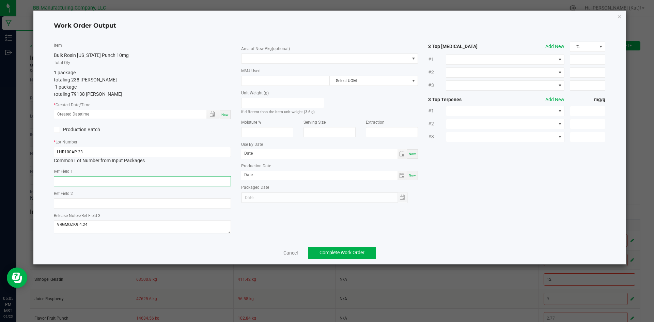
click at [129, 181] on input "text" at bounding box center [142, 181] width 177 height 10
paste input "45g"
type input "45g"
click at [120, 198] on input "text" at bounding box center [142, 203] width 177 height 10
paste input "36g"
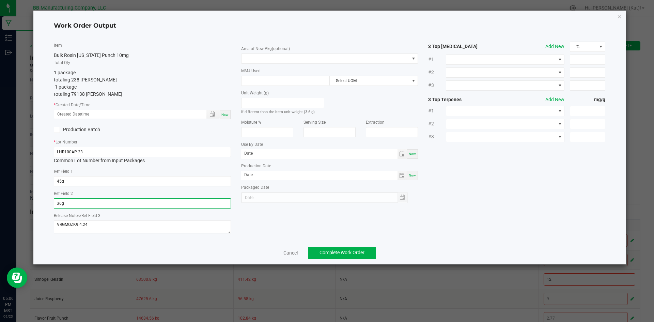
type input "36g"
click at [227, 111] on div "Now" at bounding box center [225, 114] width 11 height 9
type input "09/23/2025 5:06 PM"
type input "[DATE]"
click at [317, 55] on span at bounding box center [326, 59] width 168 height 10
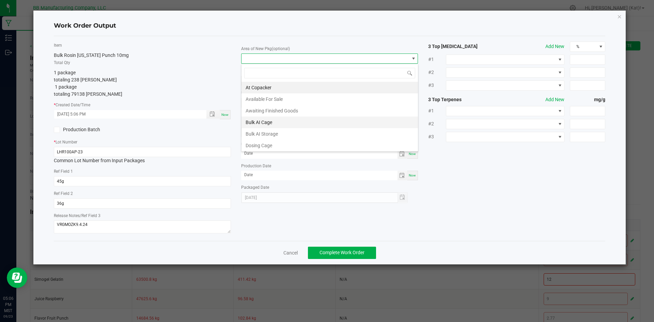
scroll to position [34, 0]
click at [260, 120] on li "Dry Room" at bounding box center [330, 123] width 177 height 12
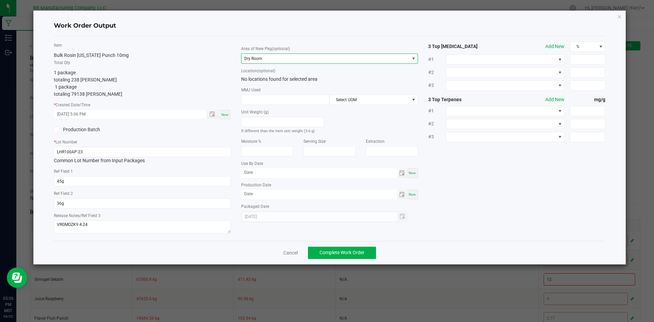
click at [410, 174] on span "Now" at bounding box center [412, 173] width 7 height 4
type input "[DATE]"
click at [412, 190] on div "Now" at bounding box center [412, 195] width 11 height 10
type input "[DATE]"
click at [261, 172] on input "[DATE]" at bounding box center [319, 172] width 156 height 9
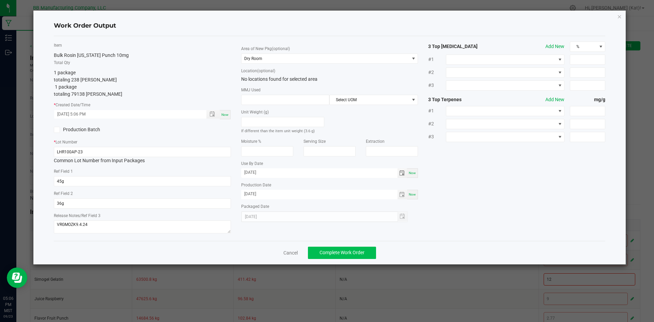
type input "09/23/2026"
click at [340, 253] on span "Complete Work Order" at bounding box center [342, 252] width 45 height 5
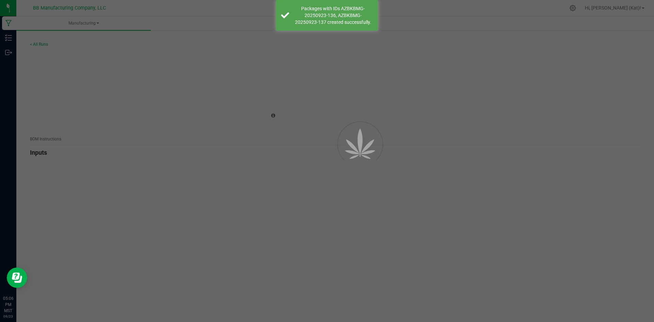
type input "0"
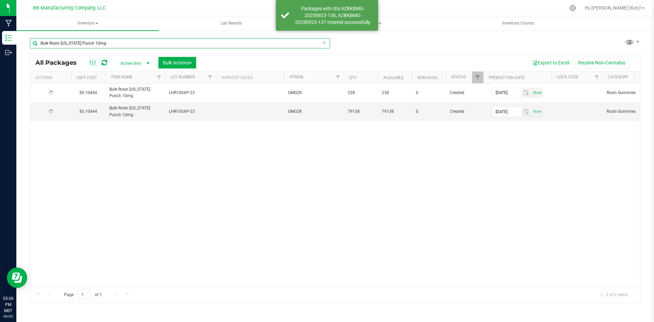
click at [117, 41] on input "Bulk Rosin [US_STATE] Punch 10mg" at bounding box center [180, 43] width 300 height 10
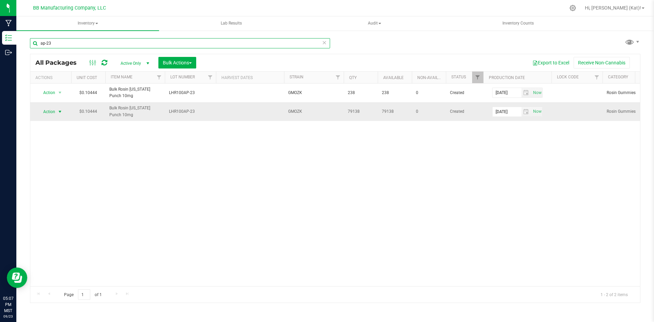
type input "ap-23"
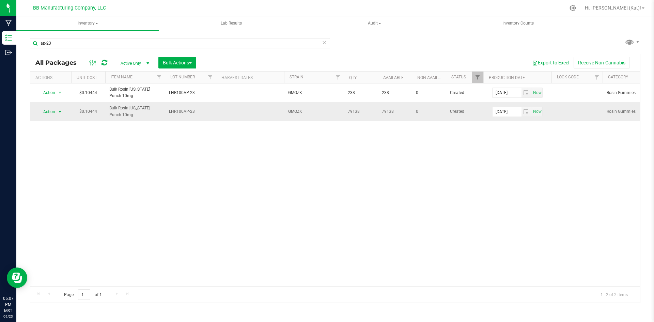
click at [56, 113] on span "select" at bounding box center [60, 112] width 9 height 10
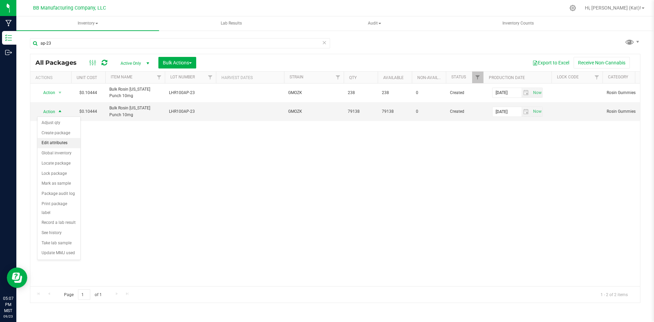
click at [69, 142] on li "Edit attributes" at bounding box center [58, 143] width 43 height 10
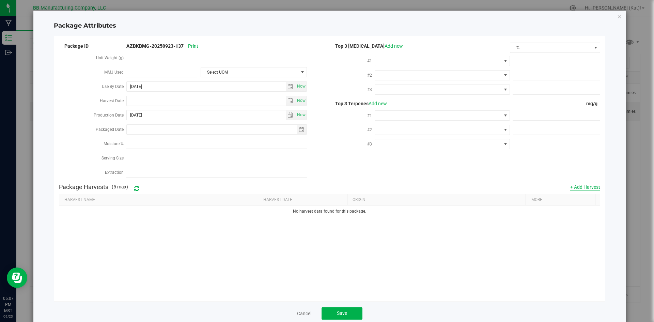
click at [584, 186] on button "+ Add Harvest" at bounding box center [585, 187] width 30 height 7
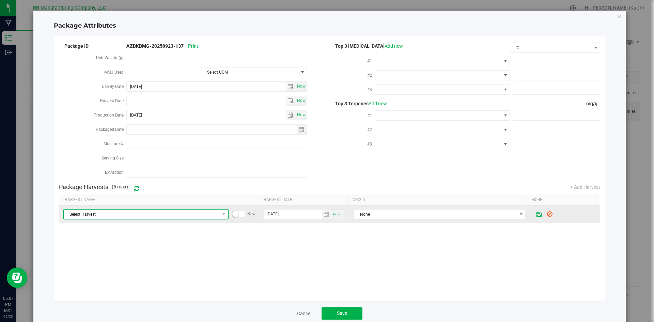
click at [179, 212] on span "Select Harvest" at bounding box center [142, 215] width 156 height 10
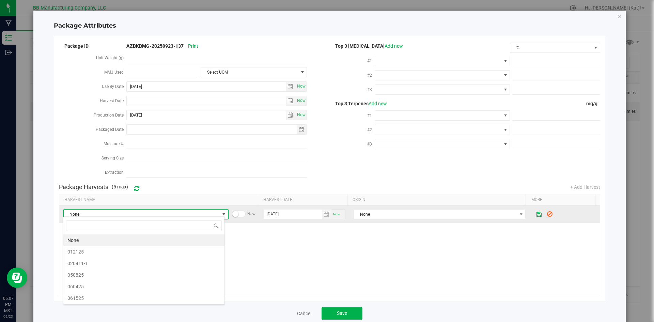
scroll to position [10, 162]
type input "vr"
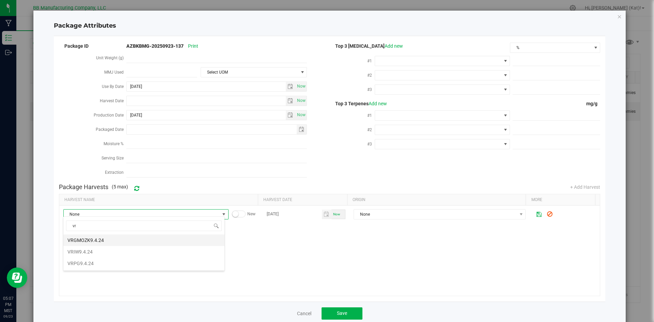
click at [138, 238] on span "VRGMOZK9.4.24" at bounding box center [143, 240] width 153 height 10
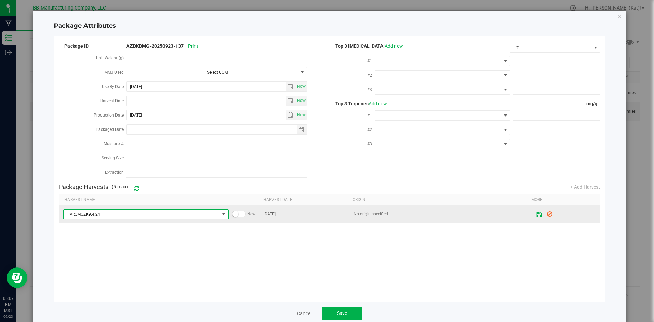
click at [537, 212] on icon at bounding box center [540, 214] width 6 height 5
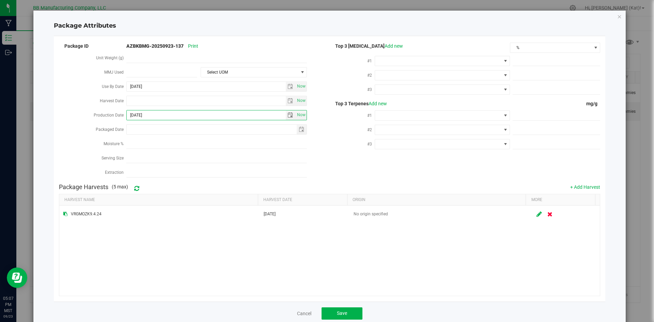
drag, startPoint x: 156, startPoint y: 115, endPoint x: 123, endPoint y: 115, distance: 33.1
click at [123, 115] on div "Production Date 2025-09-23 Now" at bounding box center [194, 116] width 271 height 14
click at [147, 130] on input "Packaged Date" at bounding box center [212, 130] width 170 height 10
paste input "2025-09-23"
click at [137, 128] on input "2025-09-23" at bounding box center [212, 130] width 170 height 10
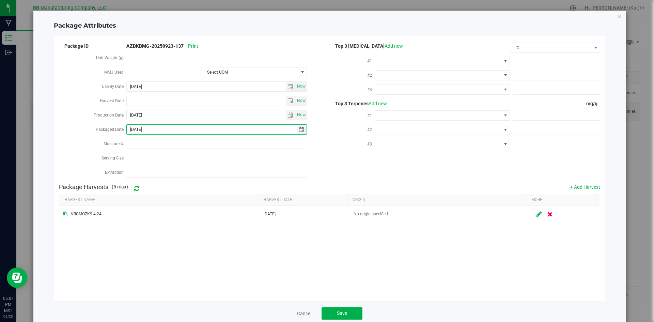
click at [144, 128] on input "2024-09-23" at bounding box center [212, 130] width 170 height 10
click at [158, 126] on input "2024-08-23" at bounding box center [212, 130] width 170 height 10
type input "2024-08-27"
click at [335, 147] on div "#3" at bounding box center [352, 145] width 45 height 14
drag, startPoint x: 153, startPoint y: 126, endPoint x: 119, endPoint y: 126, distance: 33.7
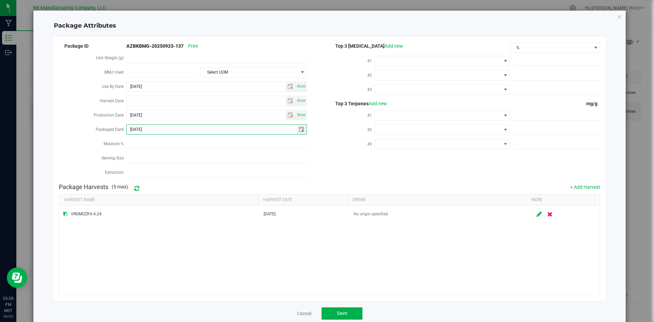
click at [119, 126] on div "Packaged Date 2024-08-27" at bounding box center [194, 130] width 271 height 14
click at [330, 142] on div "#3" at bounding box center [352, 145] width 45 height 14
click at [348, 313] on button "Save" at bounding box center [342, 313] width 41 height 12
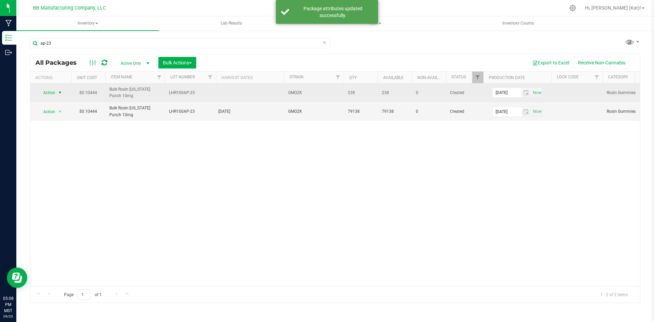
click at [58, 91] on span "select" at bounding box center [59, 92] width 5 height 5
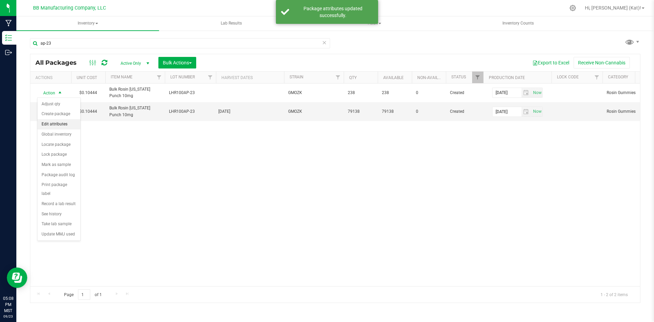
click at [67, 120] on li "Edit attributes" at bounding box center [58, 124] width 43 height 10
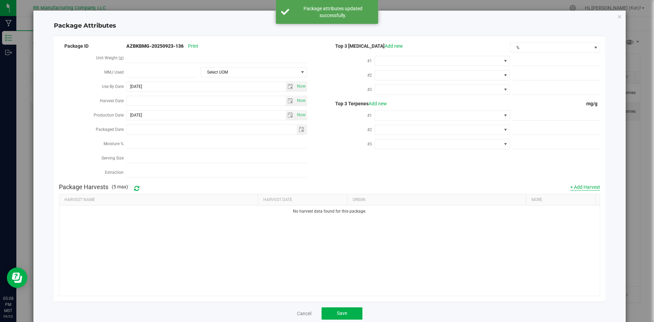
click at [580, 187] on button "+ Add Harvest" at bounding box center [585, 187] width 30 height 7
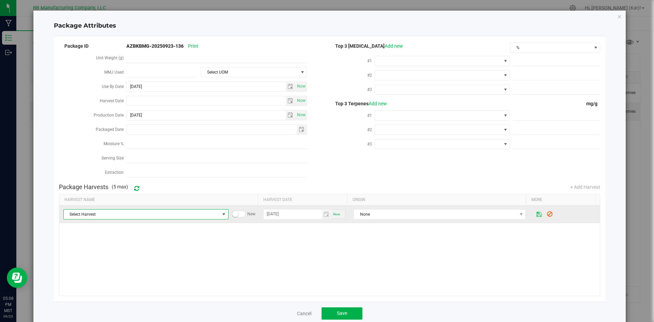
click at [221, 212] on span at bounding box center [223, 214] width 5 height 5
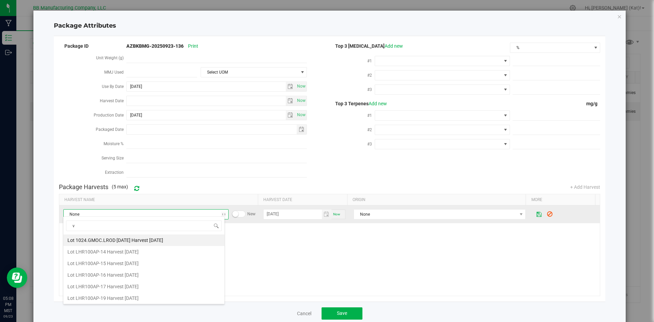
type input "vr"
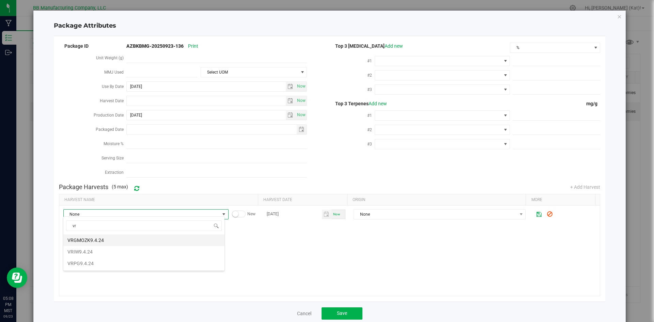
click at [122, 241] on span "VRGMOZK9.4.24" at bounding box center [143, 240] width 153 height 10
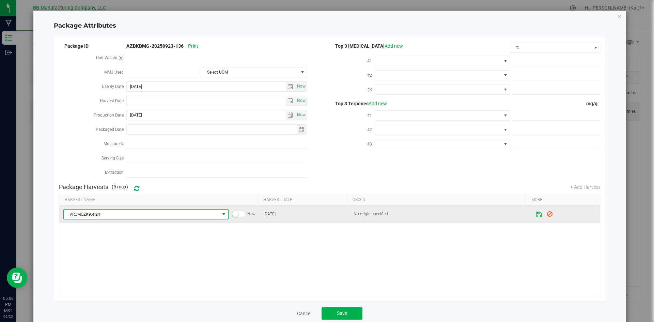
click at [536, 212] on icon at bounding box center [539, 214] width 6 height 5
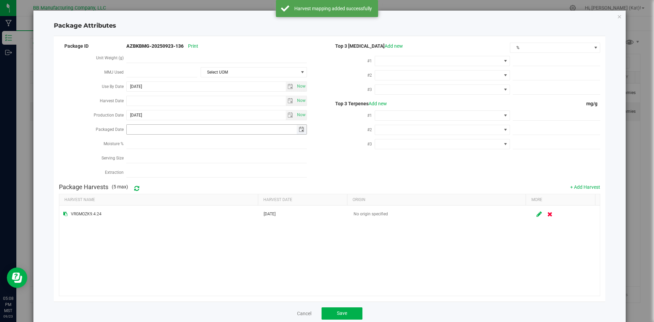
click at [183, 130] on input "Packaged Date" at bounding box center [212, 130] width 170 height 10
paste input "2024-08-27"
type input "2024-08-27"
click at [349, 307] on button "Save" at bounding box center [342, 313] width 41 height 12
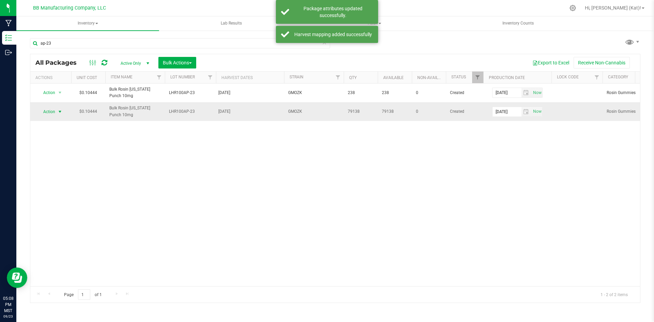
click at [58, 113] on span "select" at bounding box center [59, 111] width 5 height 5
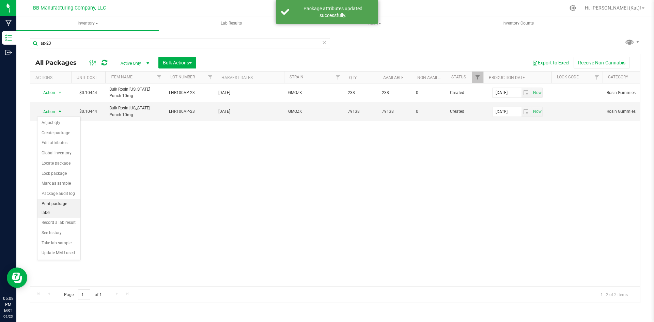
click at [61, 205] on li "Print package label" at bounding box center [58, 208] width 43 height 19
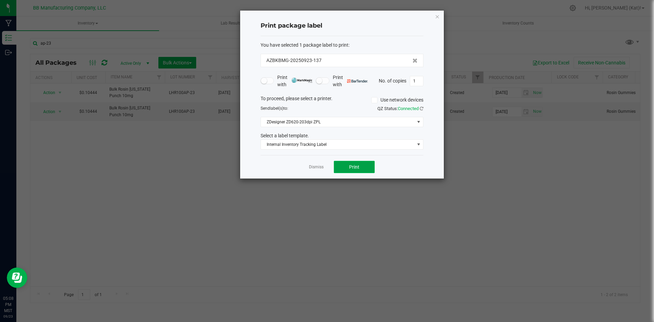
click at [355, 171] on button "Print" at bounding box center [354, 167] width 41 height 12
click at [437, 14] on icon "button" at bounding box center [437, 16] width 5 height 8
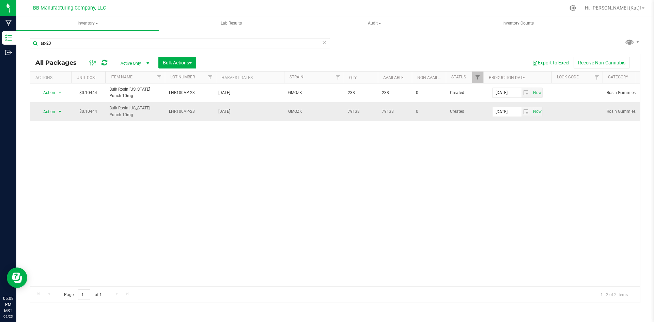
click at [57, 110] on span "select" at bounding box center [60, 112] width 9 height 10
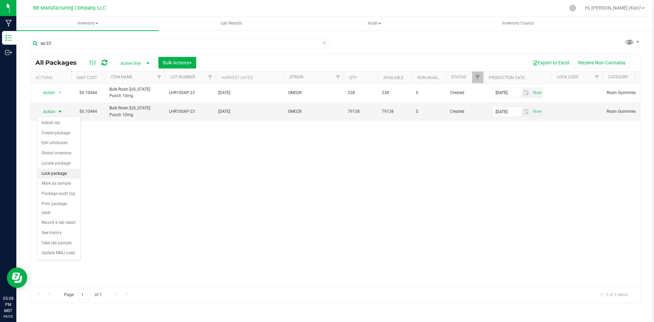
click at [60, 178] on li "Lock package" at bounding box center [58, 174] width 43 height 10
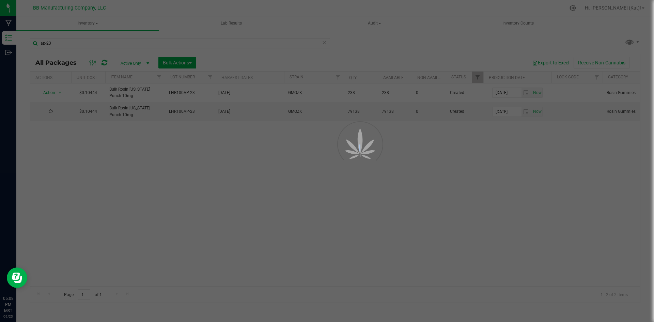
click at [60, 178] on div at bounding box center [327, 161] width 654 height 322
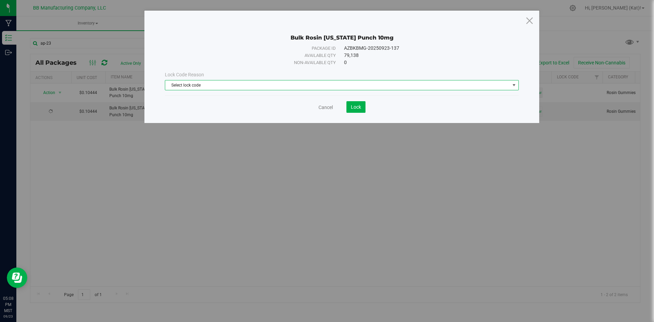
click at [352, 86] on span "Select lock code" at bounding box center [337, 85] width 345 height 10
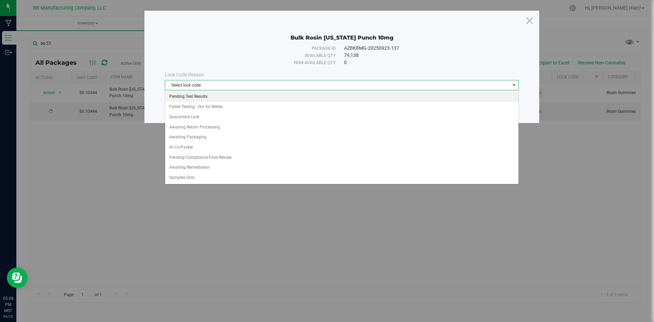
click at [210, 94] on li "Pending Test Results" at bounding box center [341, 97] width 353 height 10
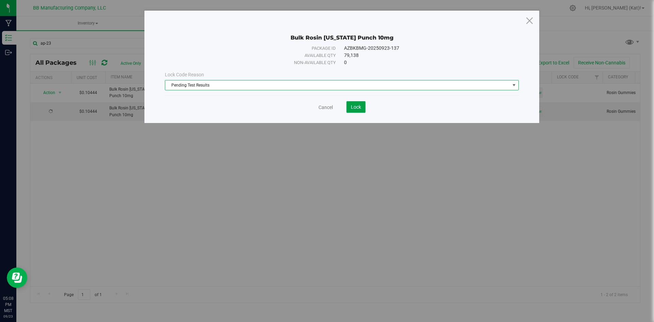
click at [362, 104] on button "Lock" at bounding box center [356, 107] width 19 height 12
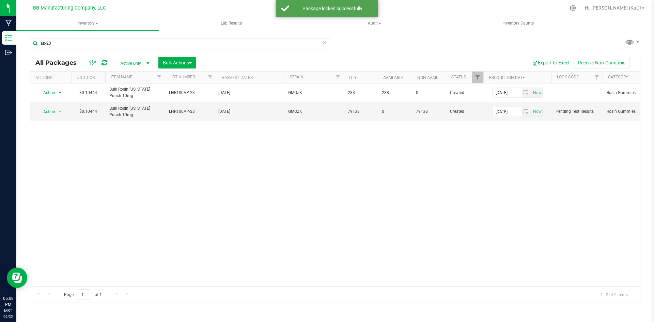
click at [51, 93] on span "Action" at bounding box center [46, 93] width 18 height 10
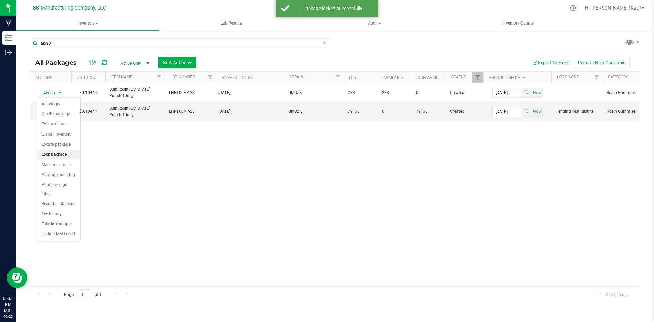
click at [62, 151] on li "Lock package" at bounding box center [58, 155] width 43 height 10
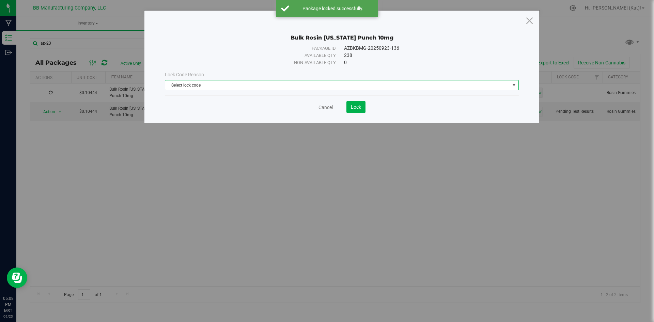
click at [399, 84] on span "Select lock code" at bounding box center [337, 85] width 345 height 10
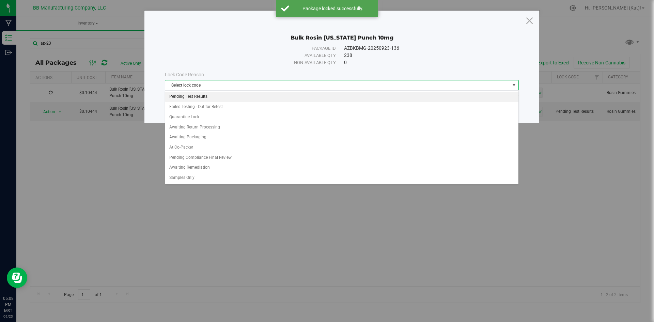
click at [199, 99] on li "Pending Test Results" at bounding box center [341, 97] width 353 height 10
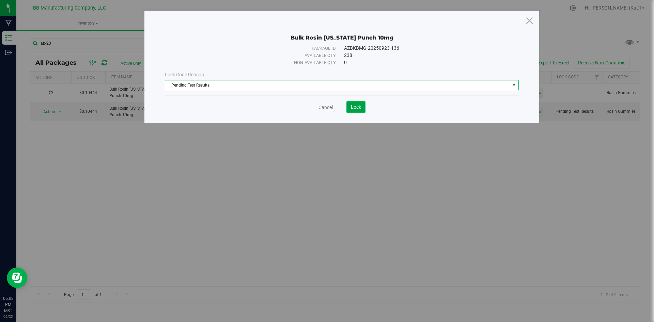
click at [356, 105] on span "Lock" at bounding box center [356, 106] width 10 height 5
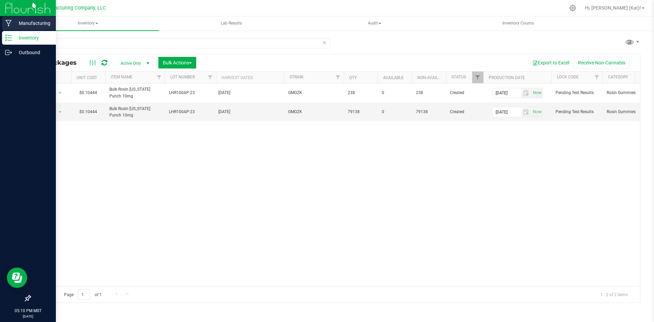
click at [9, 21] on icon at bounding box center [8, 23] width 6 height 7
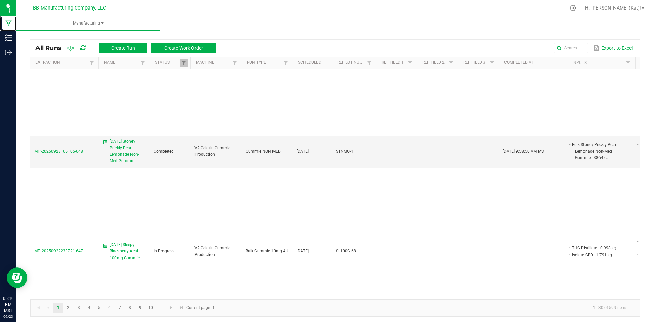
scroll to position [102, 0]
